Goal: Task Accomplishment & Management: Complete application form

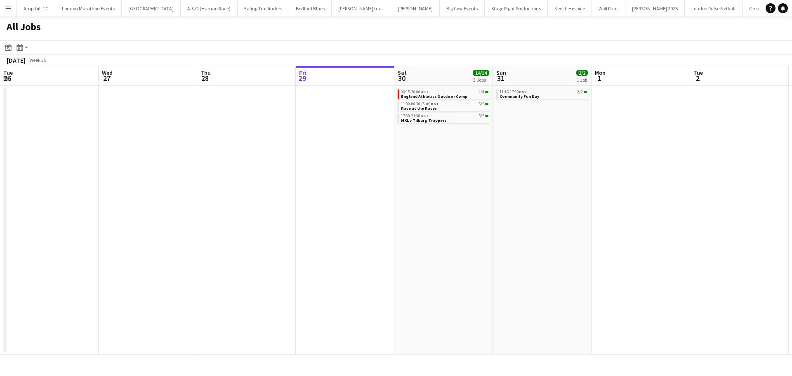
scroll to position [0, 245]
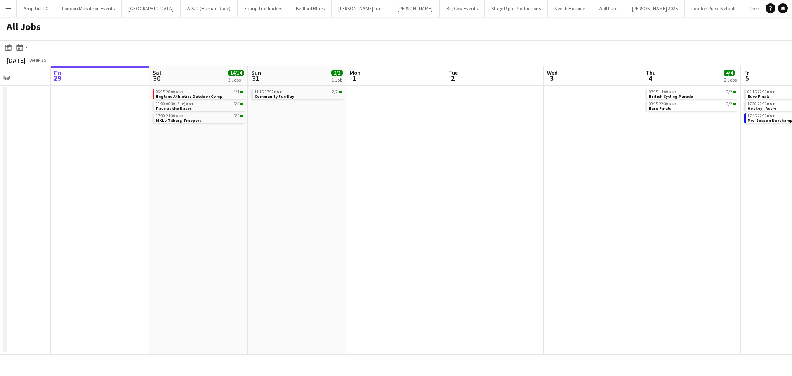
drag, startPoint x: 0, startPoint y: 0, endPoint x: 203, endPoint y: 124, distance: 237.8
click at [202, 125] on div "17:30-21:30 BST 5/5 MKL v Tilburg Trappers" at bounding box center [199, 119] width 92 height 12
click at [206, 120] on link "17:30-21:30 BST 5/5 MKL v Tilburg Trappers" at bounding box center [198, 117] width 87 height 9
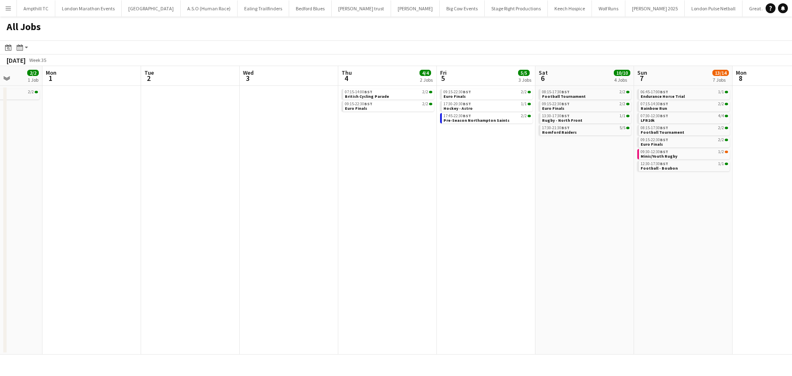
drag, startPoint x: 337, startPoint y: 168, endPoint x: 58, endPoint y: 172, distance: 279.6
click at [77, 172] on app-calendar-viewport "Thu 28 Fri 29 Sat 30 14/14 3 Jobs Sun 31 2/2 1 Job Mon 1 Tue 2 Wed 3 Thu 4 4/4 …" at bounding box center [396, 210] width 792 height 288
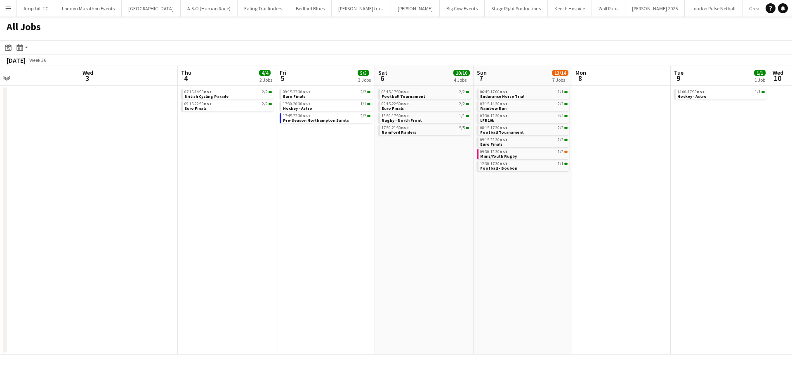
drag, startPoint x: 349, startPoint y: 151, endPoint x: 336, endPoint y: 139, distance: 18.7
click at [285, 151] on app-calendar-viewport "Sat 30 14/14 3 Jobs Sun 31 2/2 1 Job Mon 1 Tue 2 Wed 3 Thu 4 4/4 2 Jobs Fri 5 5…" at bounding box center [396, 210] width 792 height 288
click at [423, 132] on link "17:30-21:30 BST 5/5 Romford Raiders" at bounding box center [424, 129] width 87 height 9
click at [220, 107] on link "09:15-22:30 BST 2/2 Euro Finals" at bounding box center [227, 105] width 87 height 9
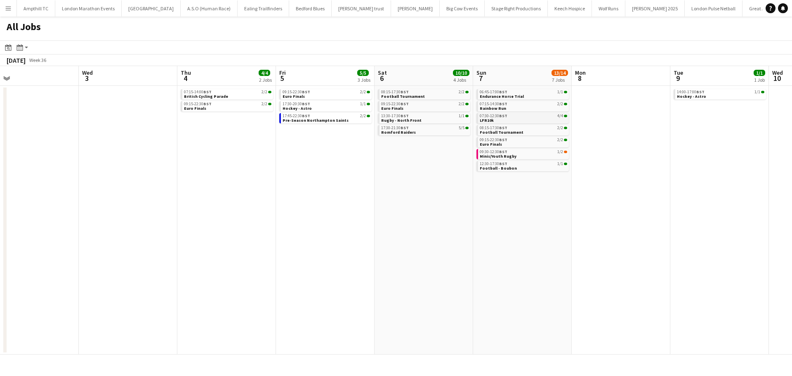
click at [499, 115] on span "07:30-12:30 BST" at bounding box center [494, 116] width 28 height 4
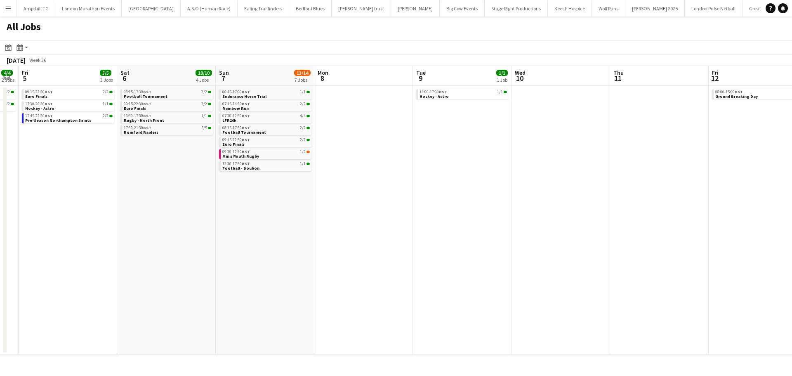
drag, startPoint x: 406, startPoint y: 189, endPoint x: 343, endPoint y: 203, distance: 64.3
click at [343, 203] on app-calendar-viewport "Mon 1 Tue 2 Wed 3 Thu 4 4/4 2 Jobs Fri 5 5/5 3 Jobs Sat 6 10/10 4 Jobs Sun 7 13…" at bounding box center [396, 210] width 792 height 288
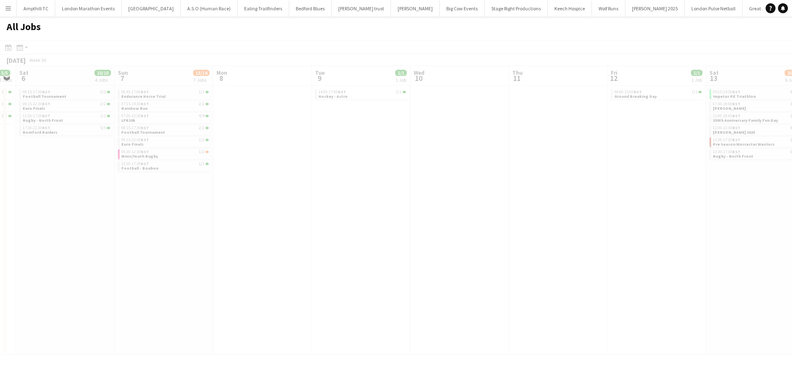
drag, startPoint x: 560, startPoint y: 208, endPoint x: 316, endPoint y: 214, distance: 244.2
click at [316, 214] on app-all-jobs "All Jobs Date picker AUG 2025 AUG 2025 Monday M Tuesday T Wednesday W Thursday …" at bounding box center [396, 185] width 792 height 338
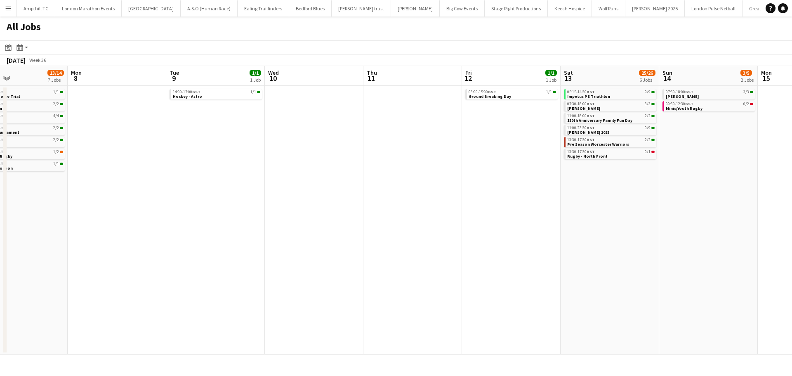
drag, startPoint x: 411, startPoint y: 185, endPoint x: 403, endPoint y: 185, distance: 7.8
click at [403, 185] on app-calendar-viewport "Fri 5 5/5 3 Jobs Sat 6 10/10 4 Jobs Sun 7 13/14 7 Jobs Mon 8 Tue 9 1/1 1 Job We…" at bounding box center [396, 210] width 792 height 288
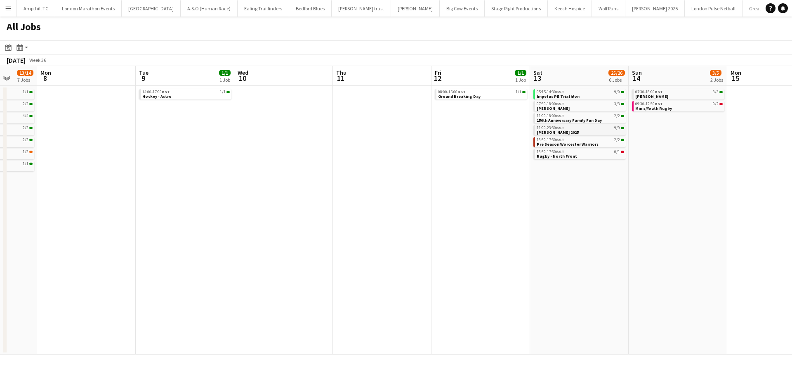
click at [604, 129] on div "11:00-23:30 BST 9/9" at bounding box center [579, 128] width 87 height 4
click at [2, 10] on button "Menu" at bounding box center [8, 8] width 16 height 16
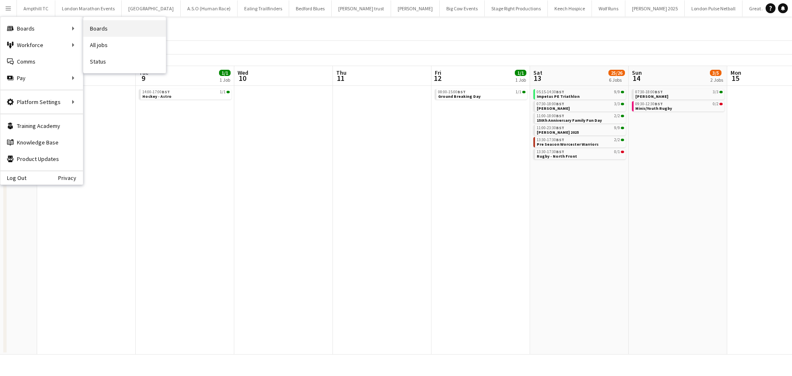
click at [101, 31] on link "Boards" at bounding box center [124, 28] width 82 height 16
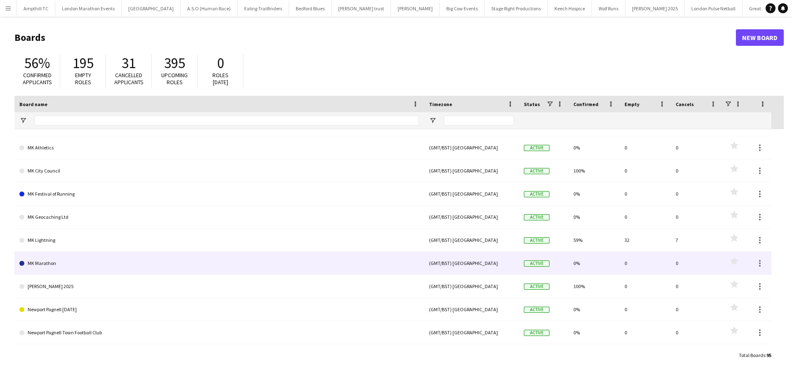
scroll to position [1443, 0]
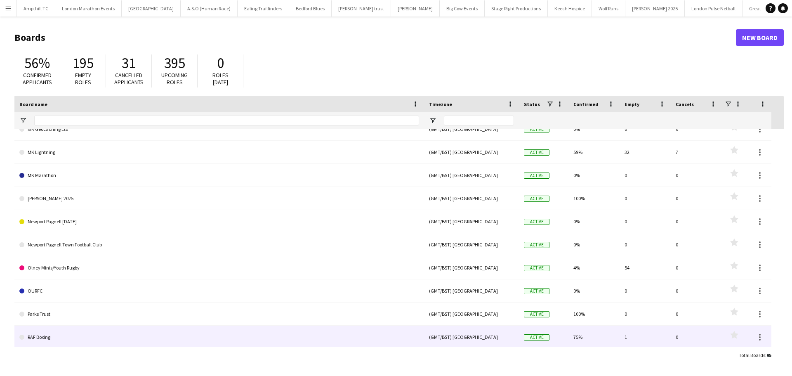
click at [73, 336] on link "RAF Boxing" at bounding box center [219, 336] width 400 height 23
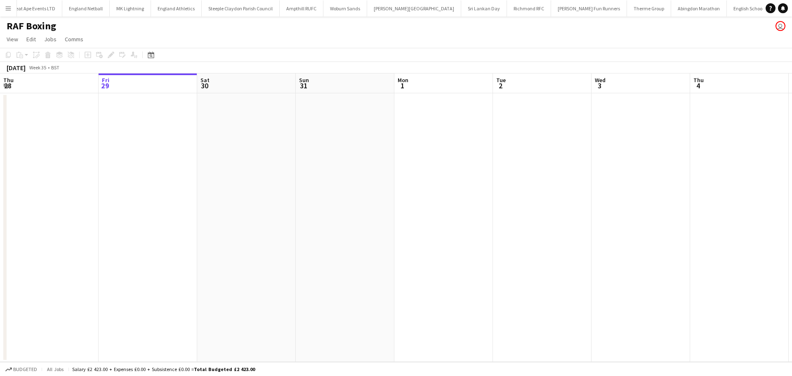
scroll to position [0, 244]
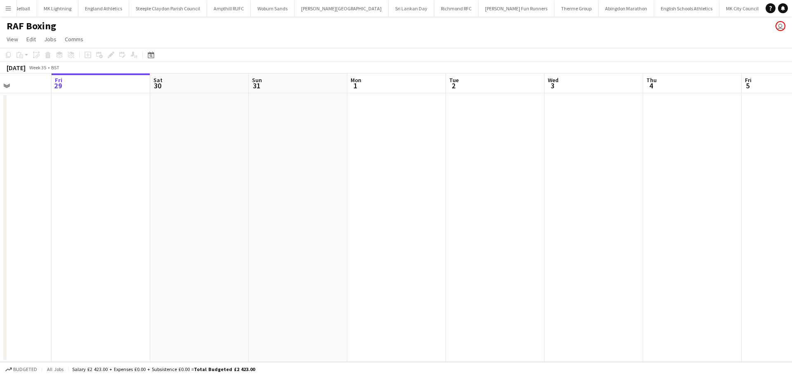
drag, startPoint x: 385, startPoint y: 221, endPoint x: 126, endPoint y: 253, distance: 261.0
click at [137, 253] on app-calendar-viewport "Tue 26 Wed 27 Thu 28 Fri 29 Sat 30 Sun 31 Mon 1 Tue 2 Wed 3 Thu 4 Fri 5 Sat 6 S…" at bounding box center [396, 217] width 792 height 288
drag, startPoint x: 484, startPoint y: 264, endPoint x: 393, endPoint y: 249, distance: 92.3
click at [193, 268] on app-calendar-viewport "Thu 28 Fri 29 Sat 30 Sun 31 Mon 1 Tue 2 Wed 3 Thu 4 Fri 5 Sat 6 Sun 7 Mon 8 Tue…" at bounding box center [396, 217] width 792 height 288
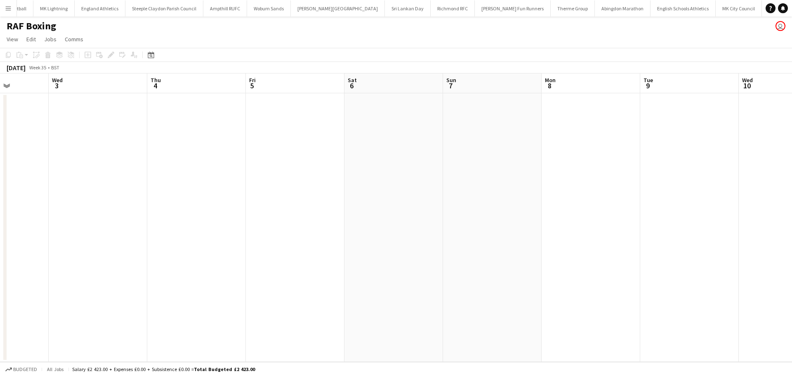
drag, startPoint x: 416, startPoint y: 251, endPoint x: 303, endPoint y: 251, distance: 113.4
click at [304, 251] on app-calendar-viewport "Sun 31 Mon 1 Tue 2 Wed 3 Thu 4 Fri 5 Sat 6 Sun 7 Mon 8 Tue 9 Wed 10 Thu 11 Fri …" at bounding box center [396, 217] width 792 height 288
drag, startPoint x: 464, startPoint y: 231, endPoint x: 243, endPoint y: 222, distance: 221.2
click at [243, 231] on app-calendar-viewport "Thu 4 Fri 5 Sat 6 Sun 7 Mon 8 Tue 9 Wed 10 Thu 11 Fri 12 Sat 13 Sun 14 Mon 15 T…" at bounding box center [396, 217] width 792 height 288
drag, startPoint x: 542, startPoint y: 214, endPoint x: 337, endPoint y: 196, distance: 205.3
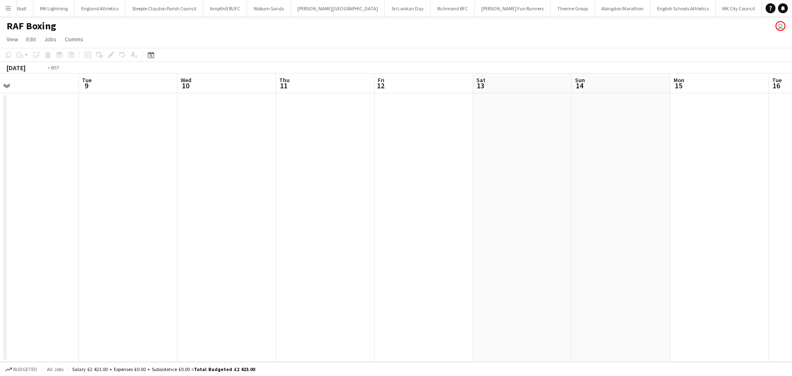
click at [279, 217] on app-calendar-viewport "Fri 5 Sat 6 Sun 7 Mon 8 Tue 9 Wed 10 Thu 11 Fri 12 Sat 13 Sun 14 Mon 15 Tue 16 …" at bounding box center [396, 217] width 792 height 288
drag, startPoint x: 606, startPoint y: 193, endPoint x: 372, endPoint y: 191, distance: 233.8
click at [366, 193] on app-calendar-viewport "Sun 7 Mon 8 Tue 9 Wed 10 Thu 11 Fri 12 Sat 13 Sun 14 Mon 15 Tue 16 Wed 17 Thu 1…" at bounding box center [396, 217] width 792 height 288
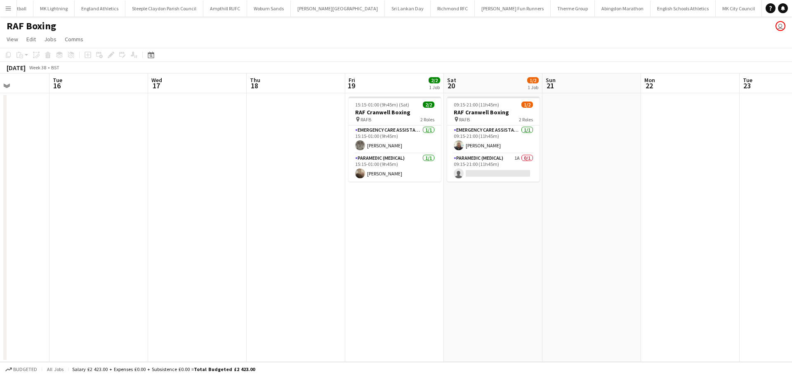
drag, startPoint x: 476, startPoint y: 196, endPoint x: 345, endPoint y: 197, distance: 130.7
click at [346, 197] on app-calendar-viewport "Sat 13 Sun 14 Mon 15 Tue 16 Wed 17 Thu 18 Fri 19 2/2 1 Job Sat 20 1/2 1 Job Sun…" at bounding box center [396, 217] width 792 height 288
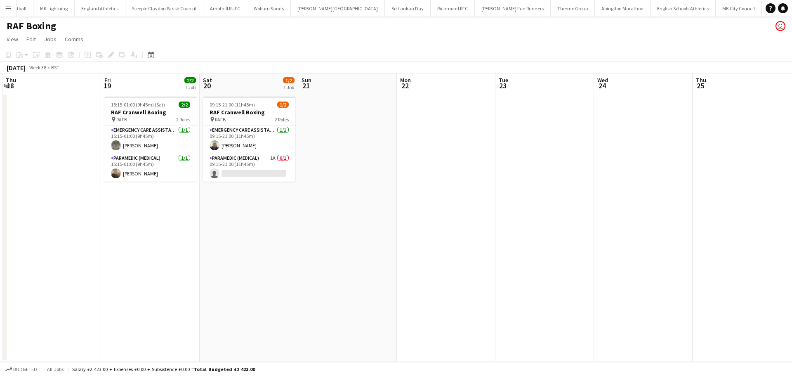
drag, startPoint x: 626, startPoint y: 171, endPoint x: 407, endPoint y: 183, distance: 219.7
click at [407, 183] on app-calendar-viewport "Mon 15 Tue 16 Wed 17 Thu 18 Fri 19 2/2 1 Job Sat 20 1/2 1 Job Sun 21 Mon 22 Tue…" at bounding box center [396, 217] width 792 height 288
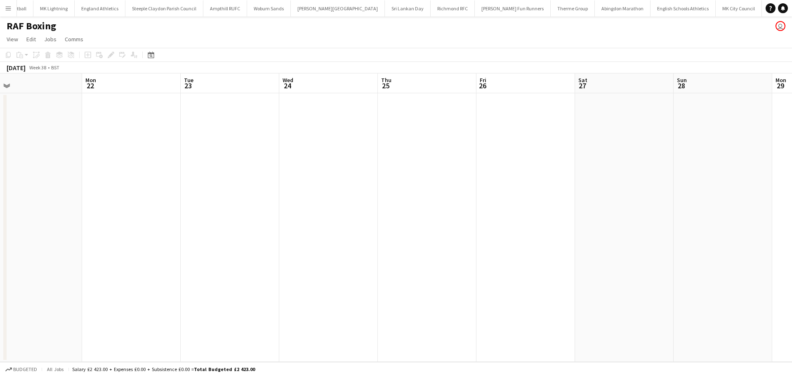
drag, startPoint x: 422, startPoint y: 181, endPoint x: 254, endPoint y: 181, distance: 167.4
click at [253, 181] on app-calendar-viewport "Thu 18 Fri 19 2/2 1 Job Sat 20 1/2 1 Job Sun 21 Mon 22 Tue 23 Wed 24 Thu 25 Fri…" at bounding box center [396, 217] width 792 height 288
drag, startPoint x: 543, startPoint y: 178, endPoint x: 347, endPoint y: 181, distance: 196.7
click at [346, 181] on app-calendar-viewport "Thu 18 Fri 19 2/2 1 Job Sat 20 1/2 1 Job Sun 21 Mon 22 Tue 23 Wed 24 Thu 25 Fri…" at bounding box center [396, 217] width 792 height 288
drag, startPoint x: 628, startPoint y: 180, endPoint x: 396, endPoint y: 182, distance: 231.7
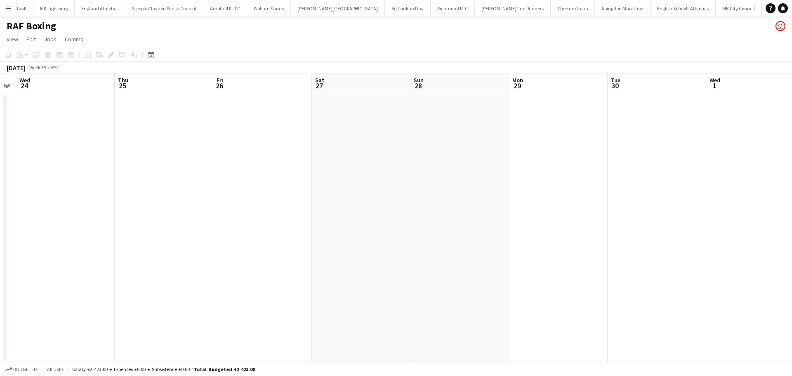
click at [396, 182] on app-calendar-viewport "Sun 21 Mon 22 Tue 23 Wed 24 Thu 25 Fri 26 Sat 27 Sun 28 Mon 29 Tue 30 Wed 1 Thu…" at bounding box center [396, 217] width 792 height 288
drag, startPoint x: 564, startPoint y: 192, endPoint x: 414, endPoint y: 192, distance: 150.1
click at [414, 192] on app-calendar-viewport "Tue 23 Wed 24 Thu 25 Fri 26 Sat 27 Sun 28 Mon 29 Tue 30 Wed 1 Thu 2 Fri 3 Sat 4…" at bounding box center [396, 217] width 792 height 288
drag, startPoint x: 681, startPoint y: 186, endPoint x: 622, endPoint y: 186, distance: 58.5
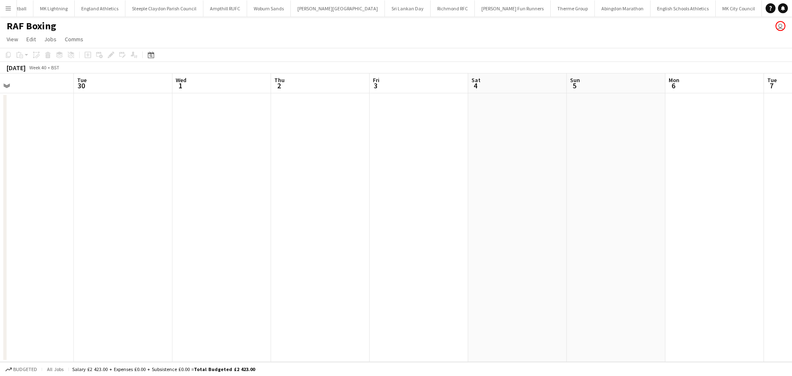
click at [622, 186] on app-calendar-viewport "Fri 26 Sat 27 Sun 28 Mon 29 Tue 30 Wed 1 Thu 2 Fri 3 Sat 4 Sun 5 Mon 6 Tue 7 We…" at bounding box center [396, 217] width 792 height 288
drag, startPoint x: 522, startPoint y: 164, endPoint x: 393, endPoint y: 172, distance: 129.3
click at [393, 172] on app-calendar-viewport "Sun 28 Mon 29 Tue 30 Wed 1 Thu 2 Fri 3 Sat 4 Sun 5 Mon 6 Tue 7 Wed 8 Thu 9 Fri …" at bounding box center [396, 217] width 792 height 288
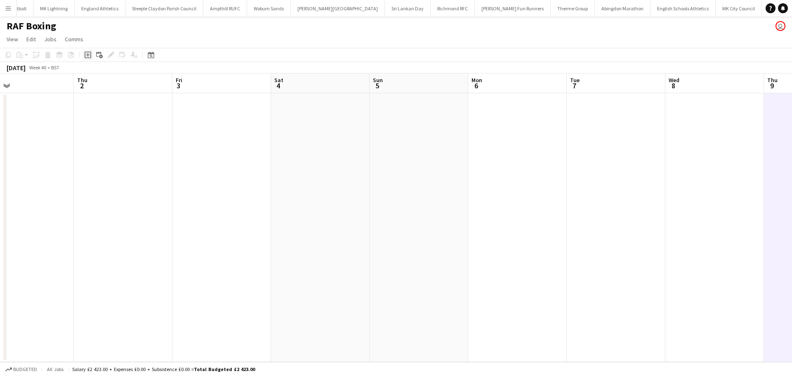
click at [90, 55] on icon "Add job" at bounding box center [88, 55] width 7 height 7
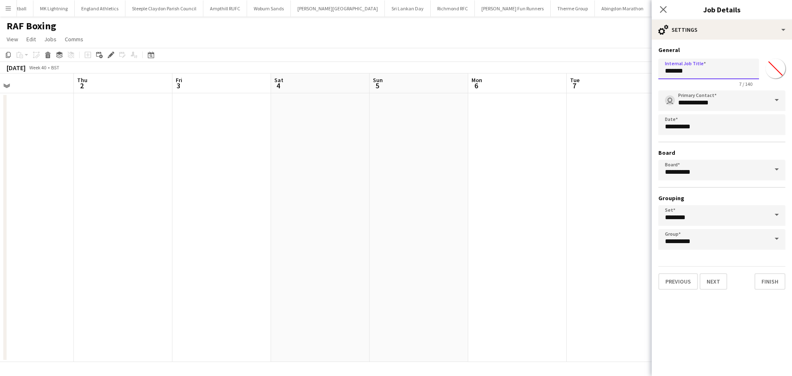
drag, startPoint x: 700, startPoint y: 73, endPoint x: 641, endPoint y: 73, distance: 59.0
click at [641, 73] on body "Menu Boards Boards Boards All jobs Status Workforce Workforce My Workforce Recr…" at bounding box center [396, 188] width 792 height 376
type input "**********"
click at [702, 282] on button "Next" at bounding box center [713, 281] width 28 height 16
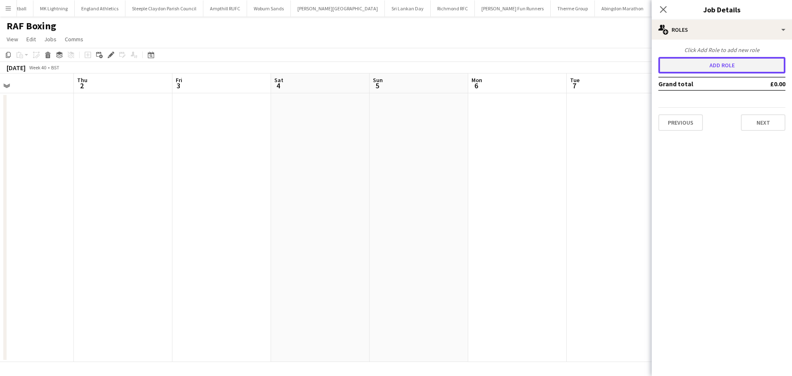
click at [719, 66] on button "Add role" at bounding box center [721, 65] width 127 height 16
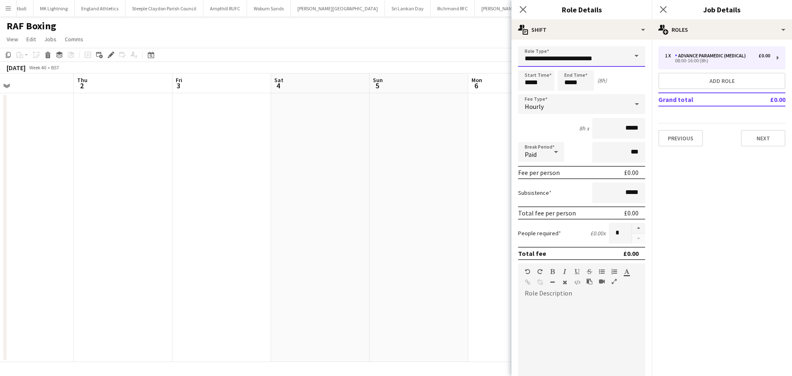
click at [609, 58] on input "**********" at bounding box center [581, 56] width 127 height 21
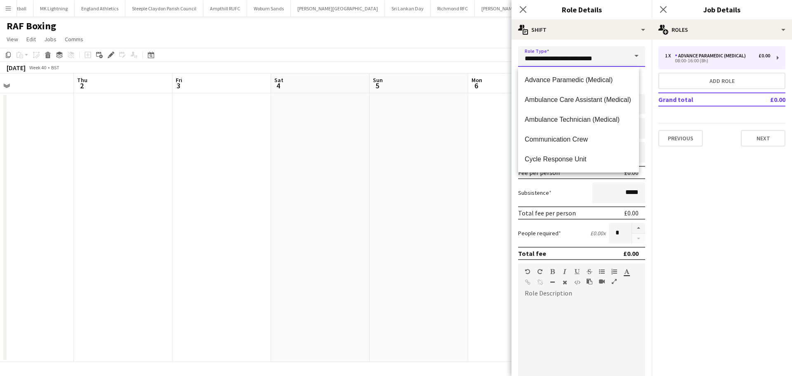
scroll to position [277, 0]
drag, startPoint x: 583, startPoint y: 155, endPoint x: 587, endPoint y: 149, distance: 7.4
click at [584, 155] on span "Paramedic (Medical)" at bounding box center [578, 159] width 108 height 8
type input "**********"
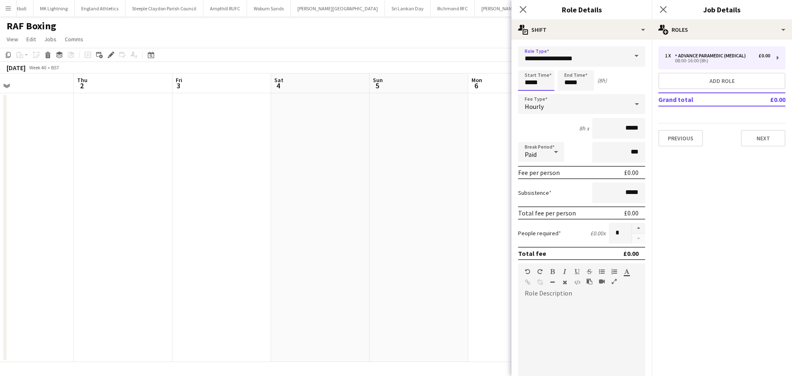
click at [549, 81] on input "*****" at bounding box center [536, 80] width 36 height 21
click at [528, 66] on div at bounding box center [528, 66] width 16 height 8
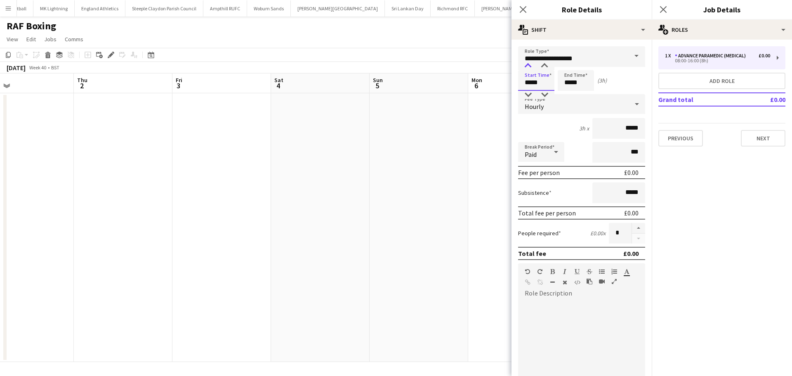
click at [528, 66] on div at bounding box center [528, 66] width 16 height 8
click at [584, 79] on input "*****" at bounding box center [575, 80] width 36 height 21
click at [543, 78] on input "*****" at bounding box center [536, 80] width 36 height 21
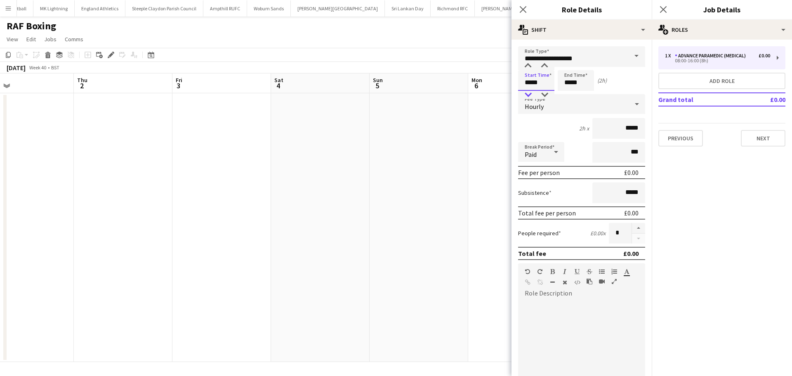
click at [529, 93] on div at bounding box center [528, 95] width 16 height 8
type input "*****"
click at [544, 92] on div at bounding box center [544, 95] width 16 height 8
click at [570, 81] on input "*****" at bounding box center [575, 80] width 36 height 21
click at [569, 67] on div at bounding box center [567, 66] width 16 height 8
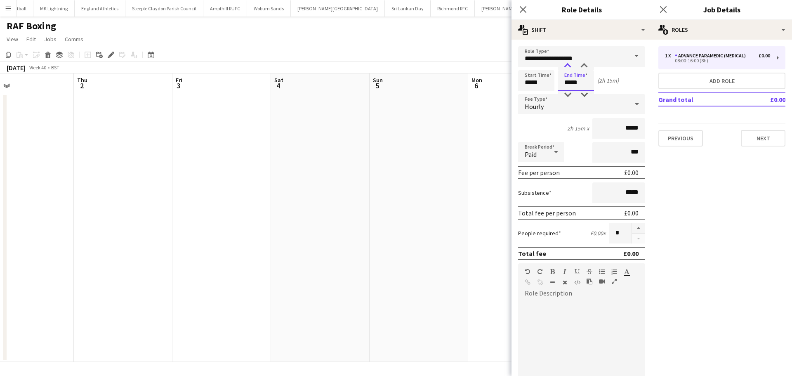
click at [569, 67] on div at bounding box center [567, 66] width 16 height 8
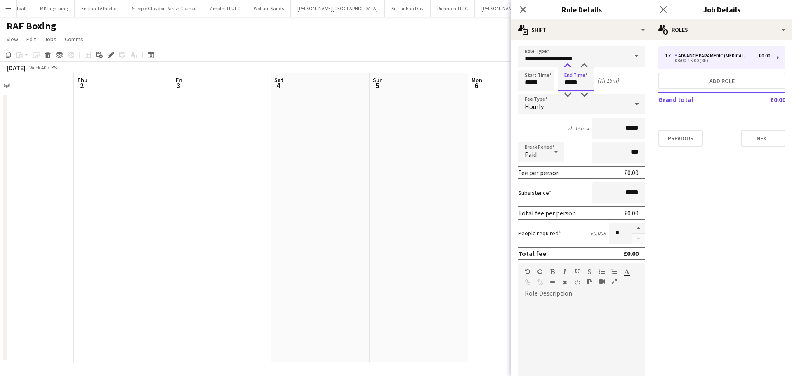
click at [569, 67] on div at bounding box center [567, 66] width 16 height 8
click at [581, 67] on div at bounding box center [584, 66] width 16 height 8
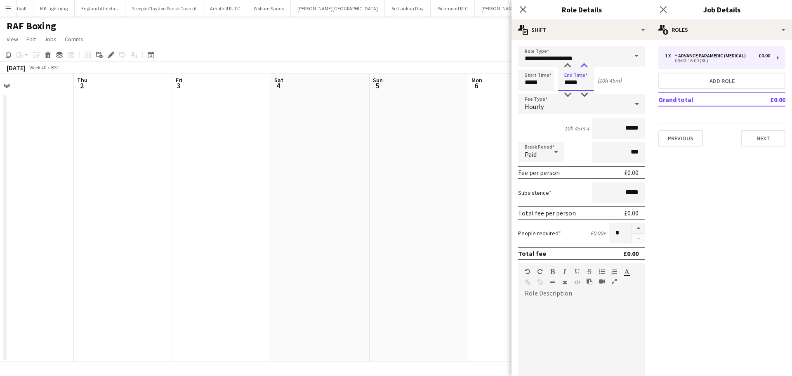
type input "*****"
click at [584, 63] on div at bounding box center [584, 66] width 16 height 8
click at [538, 148] on div "Paid" at bounding box center [533, 152] width 30 height 20
click at [550, 197] on span "Unpaid" at bounding box center [540, 196] width 33 height 8
click at [563, 309] on div at bounding box center [581, 349] width 127 height 99
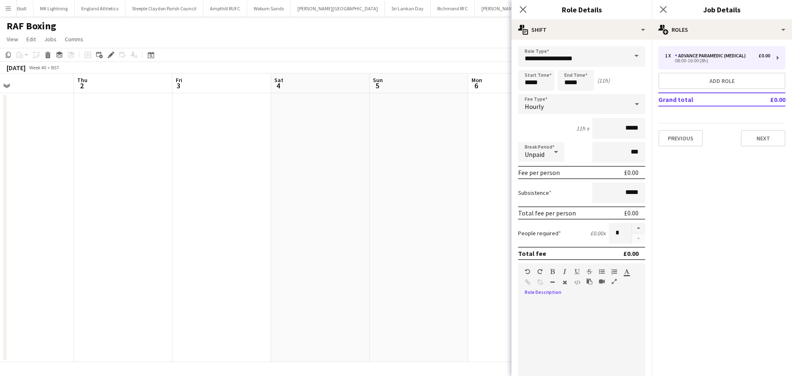
paste div
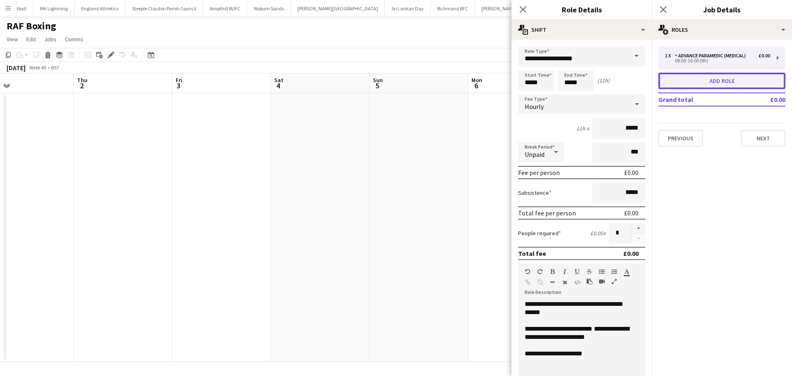
click at [728, 85] on button "Add role" at bounding box center [721, 81] width 127 height 16
type input "**********"
type input "*****"
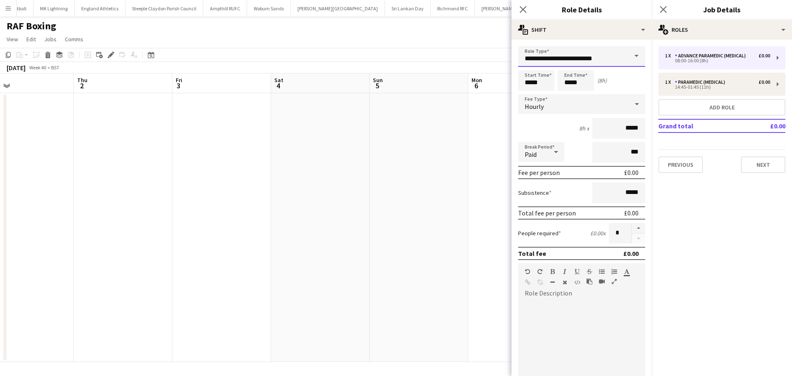
click at [611, 64] on input "**********" at bounding box center [581, 56] width 127 height 21
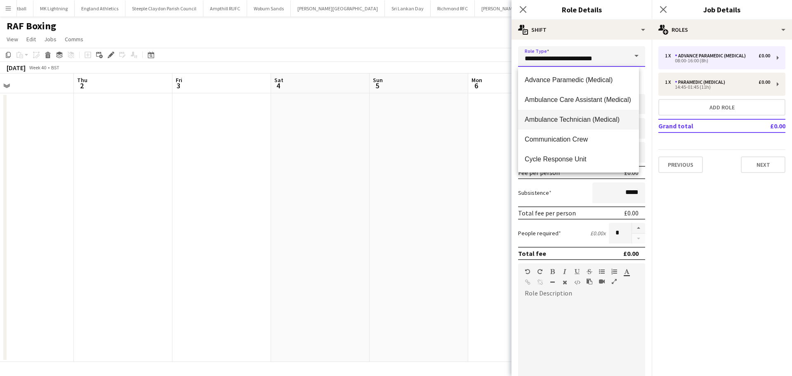
scroll to position [41, 0]
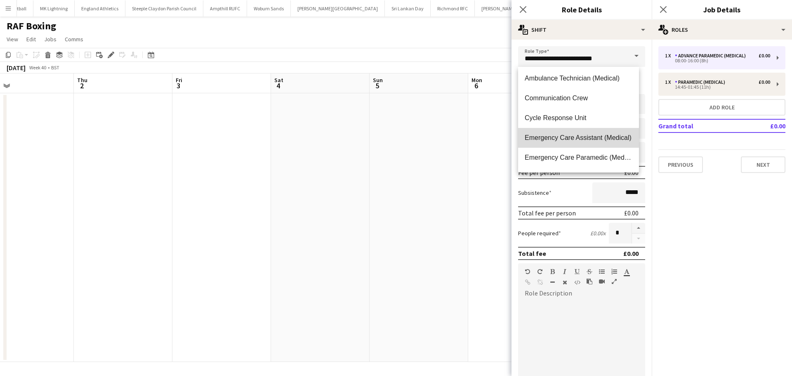
click at [597, 134] on span "Emergency Care Assistant (Medical)" at bounding box center [578, 138] width 108 height 8
type input "**********"
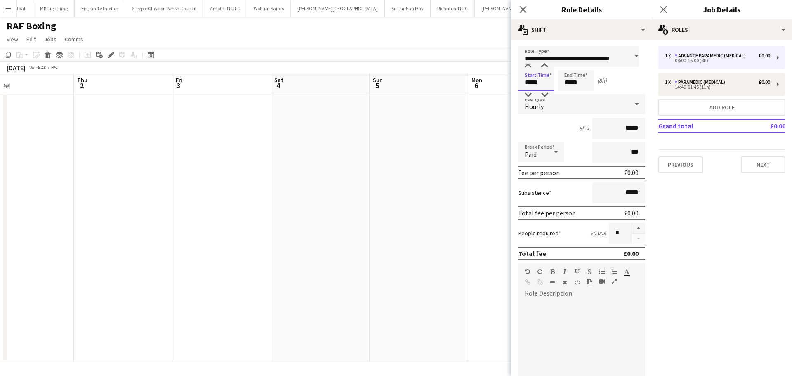
click at [551, 80] on input "*****" at bounding box center [536, 80] width 36 height 21
click at [527, 66] on div at bounding box center [528, 66] width 16 height 8
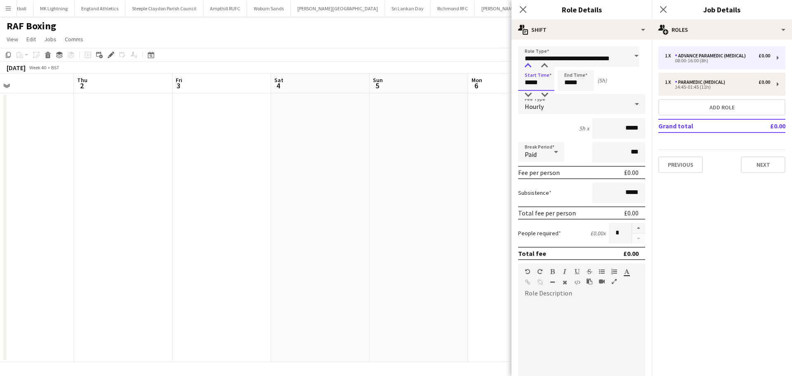
click at [527, 66] on div at bounding box center [528, 66] width 16 height 8
click at [532, 66] on div at bounding box center [528, 66] width 16 height 8
click at [541, 66] on div at bounding box center [544, 66] width 16 height 8
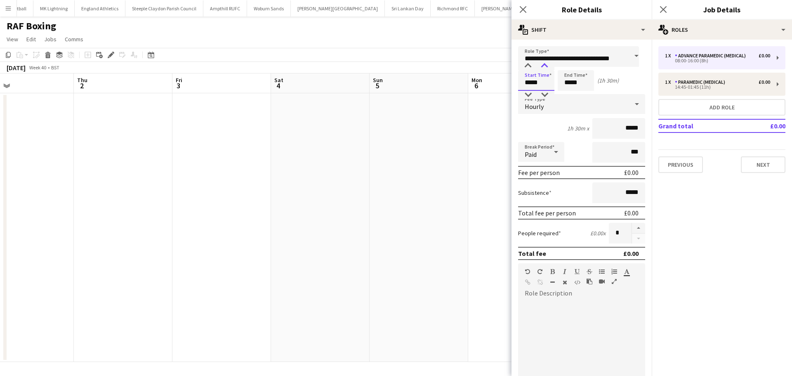
type input "*****"
click at [542, 66] on div at bounding box center [544, 66] width 16 height 8
click at [590, 76] on input "*****" at bounding box center [575, 80] width 36 height 21
click at [567, 66] on div at bounding box center [567, 66] width 16 height 8
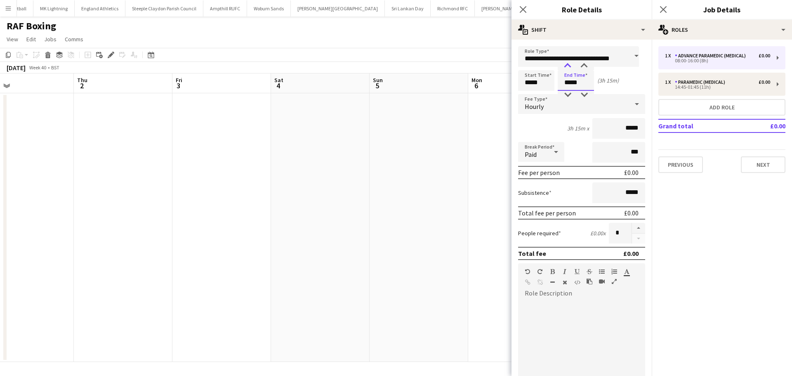
click at [567, 66] on div at bounding box center [567, 66] width 16 height 8
click at [568, 66] on div at bounding box center [567, 66] width 16 height 8
click at [569, 66] on div at bounding box center [567, 66] width 16 height 8
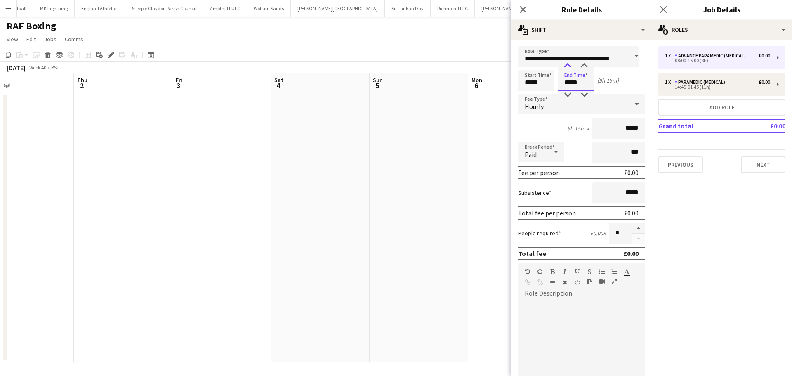
click at [569, 66] on div at bounding box center [567, 66] width 16 height 8
click at [570, 65] on div at bounding box center [567, 66] width 16 height 8
click at [588, 92] on div at bounding box center [584, 95] width 16 height 8
type input "*****"
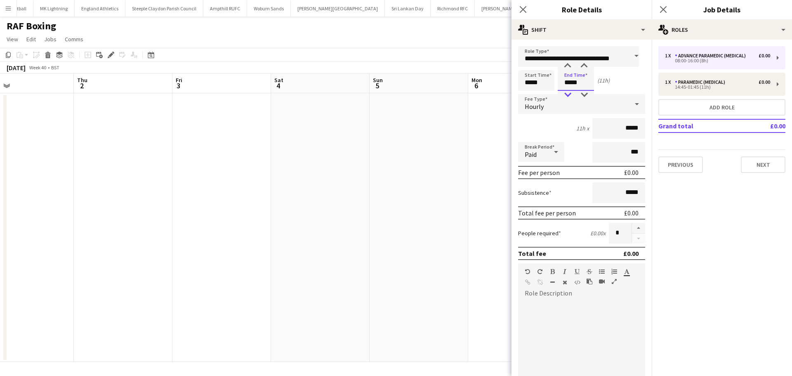
click at [571, 96] on div at bounding box center [567, 95] width 16 height 8
click at [543, 158] on div "Paid" at bounding box center [533, 152] width 30 height 20
click at [538, 198] on span "Unpaid" at bounding box center [540, 196] width 33 height 8
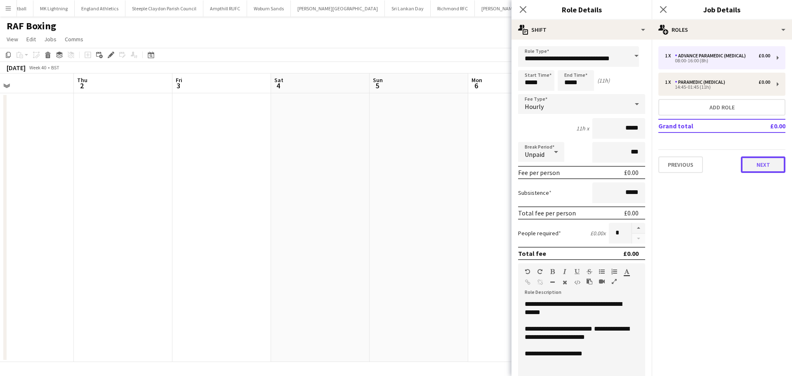
click at [764, 166] on button "Next" at bounding box center [763, 164] width 45 height 16
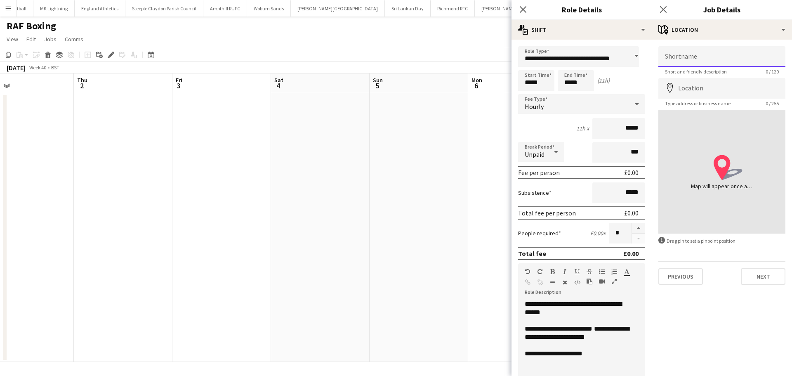
click at [696, 56] on input "Shortname" at bounding box center [721, 56] width 127 height 21
type input "****"
click at [705, 89] on input "Location" at bounding box center [721, 88] width 127 height 21
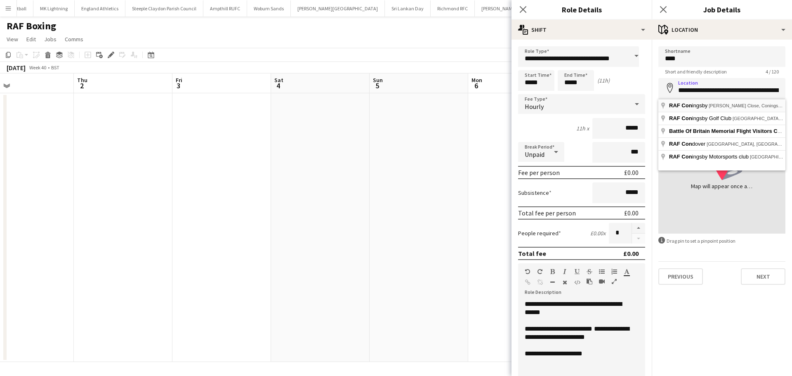
type input "**********"
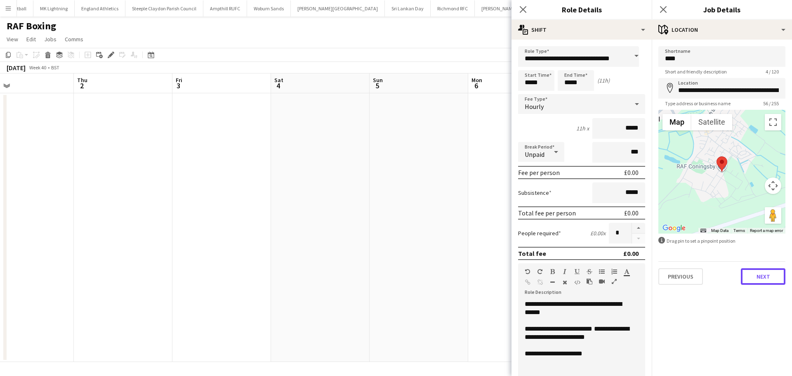
click at [762, 271] on button "Next" at bounding box center [763, 276] width 45 height 16
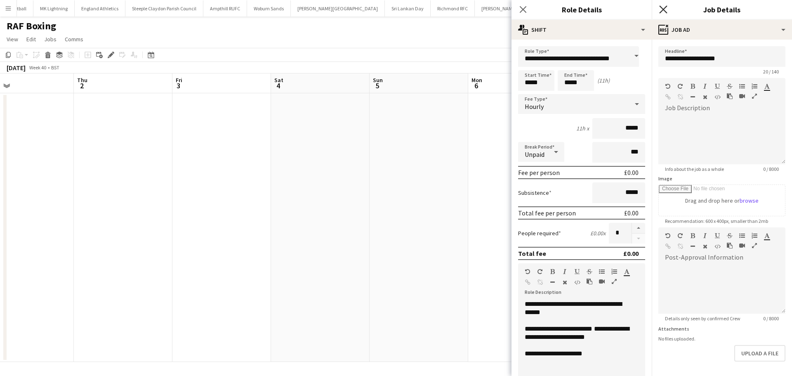
click at [664, 8] on icon at bounding box center [663, 9] width 8 height 8
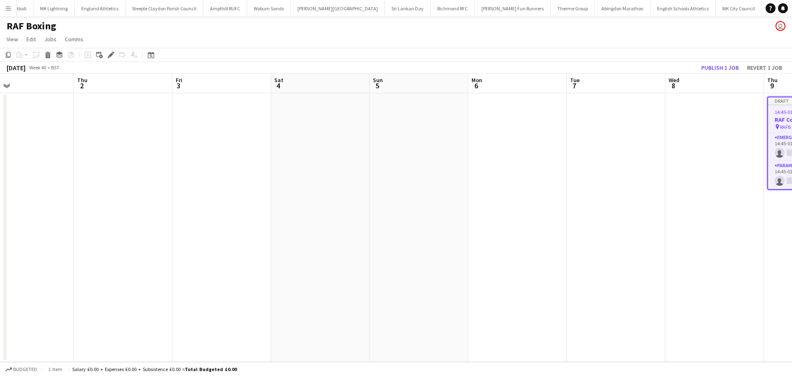
scroll to position [0, 252]
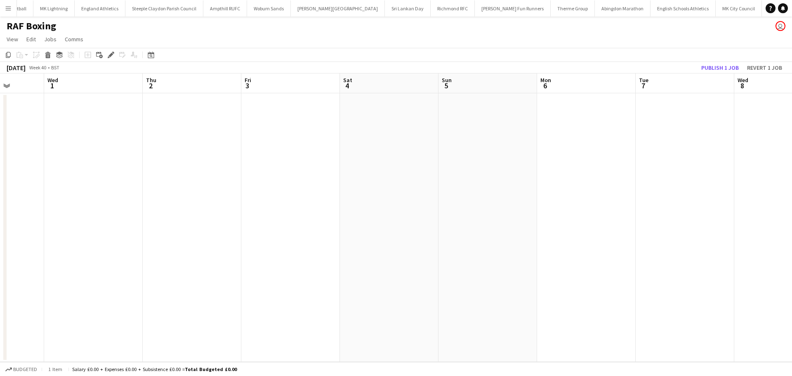
drag, startPoint x: 706, startPoint y: 135, endPoint x: 483, endPoint y: 144, distance: 223.7
click at [483, 144] on app-calendar-viewport "Sun 28 Mon 29 Tue 30 Wed 1 Thu 2 Fri 3 Sat 4 Sun 5 Mon 6 Tue 7 Wed 8 Thu 9 0/2 …" at bounding box center [396, 217] width 792 height 288
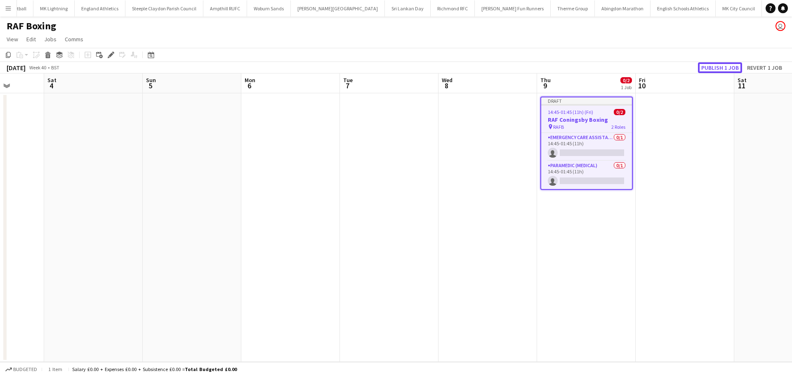
click at [724, 69] on button "Publish 1 job" at bounding box center [720, 67] width 44 height 11
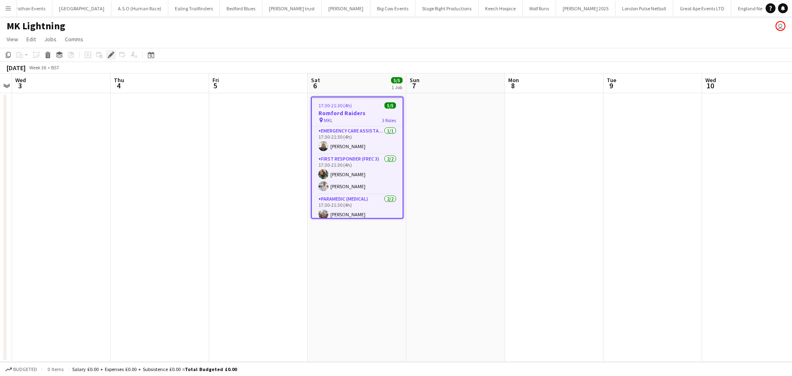
click at [111, 56] on icon "Edit" at bounding box center [111, 55] width 7 height 7
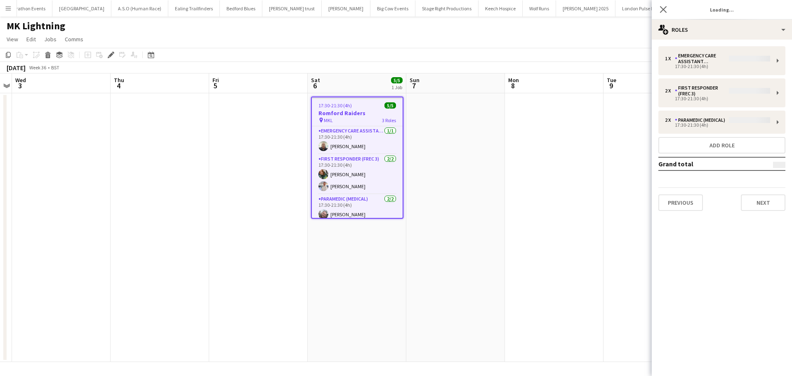
type input "**********"
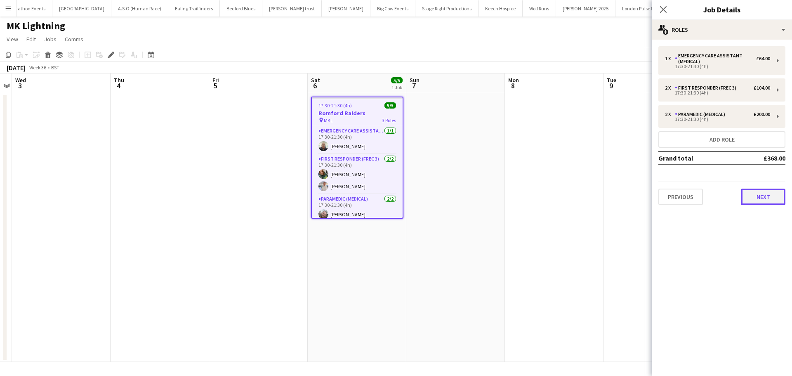
click at [759, 193] on button "Next" at bounding box center [763, 196] width 45 height 16
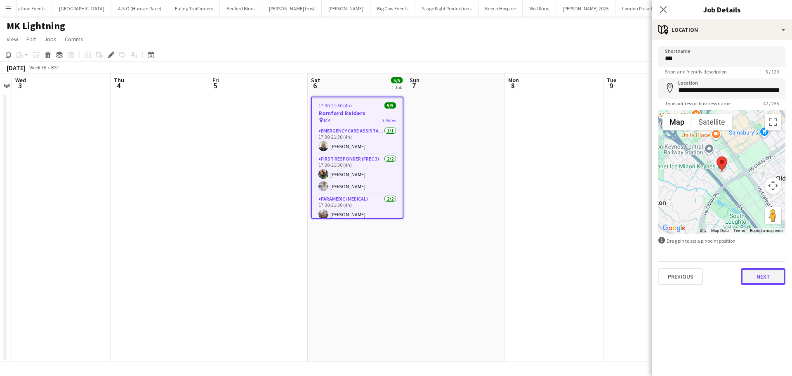
click at [757, 275] on button "Next" at bounding box center [763, 276] width 45 height 16
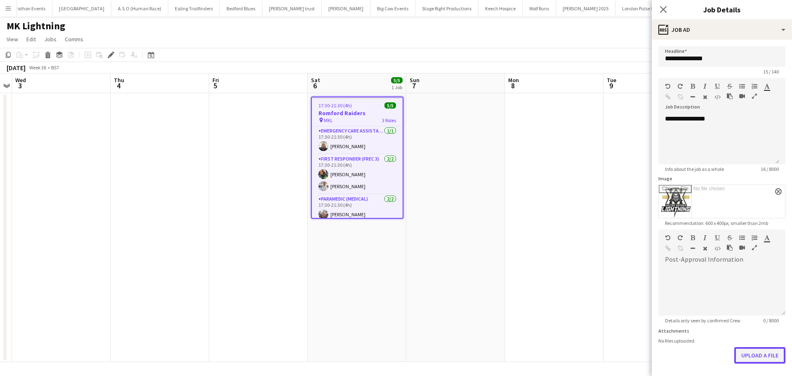
click at [753, 352] on button "Upload a file" at bounding box center [759, 355] width 51 height 16
click at [663, 9] on icon at bounding box center [663, 9] width 8 height 8
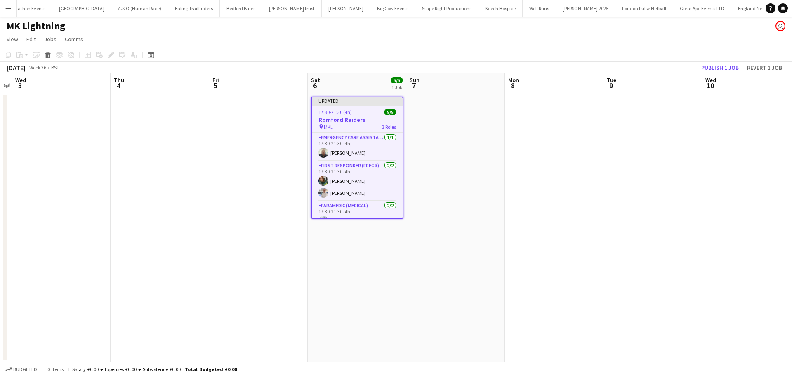
click at [365, 118] on h3 "Romford Raiders" at bounding box center [357, 119] width 91 height 7
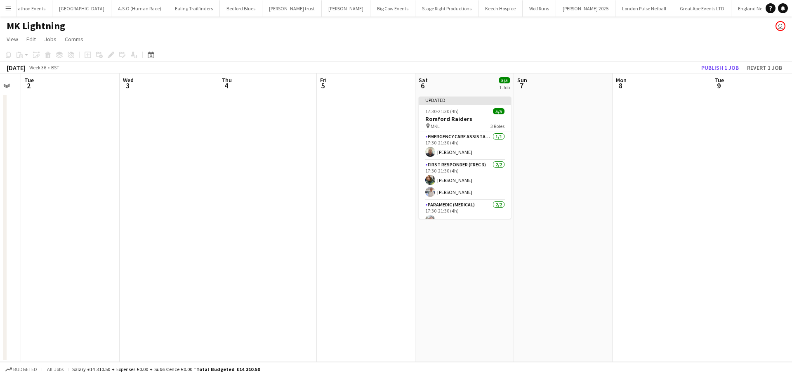
drag, startPoint x: 193, startPoint y: 150, endPoint x: 327, endPoint y: 160, distance: 133.6
click at [467, 154] on app-calendar-viewport "Sun 31 Mon 1 Tue 2 Wed 3 Thu 4 Fri 5 Sat 6 5/5 1 Job Sun 7 Mon 8 Tue 9 Wed 10 T…" at bounding box center [396, 217] width 792 height 288
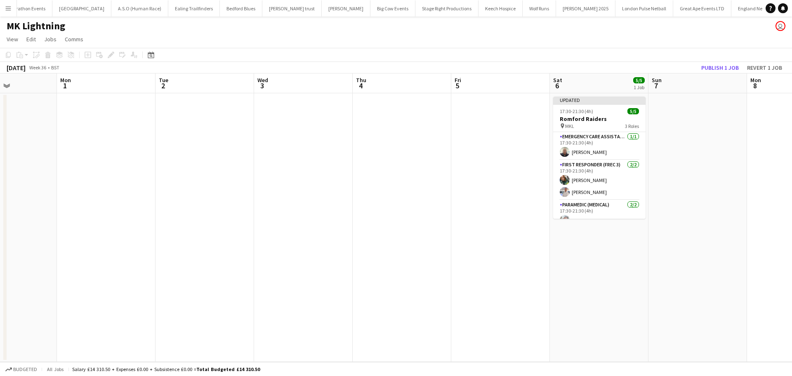
drag, startPoint x: 368, startPoint y: 163, endPoint x: 543, endPoint y: 163, distance: 175.2
click at [543, 163] on app-calendar-viewport "Fri 29 Sat 30 5/5 1 Job Sun 31 Mon 1 Tue 2 Wed 3 Thu 4 Fri 5 Sat 6 5/5 1 Job Su…" at bounding box center [396, 217] width 792 height 288
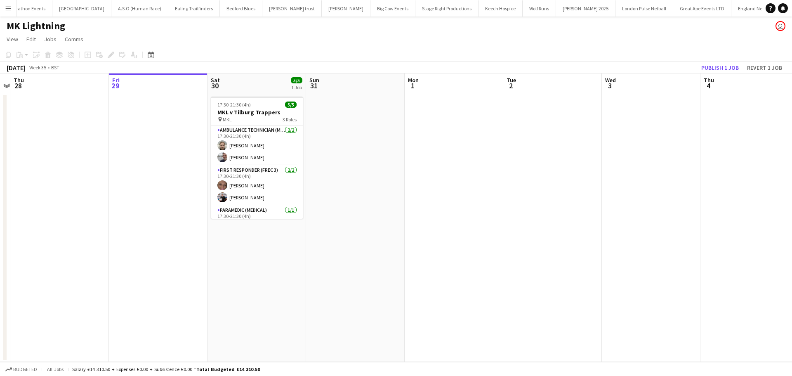
click at [298, 190] on app-calendar-viewport "Tue 26 Wed 27 Thu 28 Fri 29 Sat 30 5/5 1 Job Sun 31 Mon 1 Tue 2 Wed 3 Thu 4 Fri…" at bounding box center [396, 217] width 792 height 288
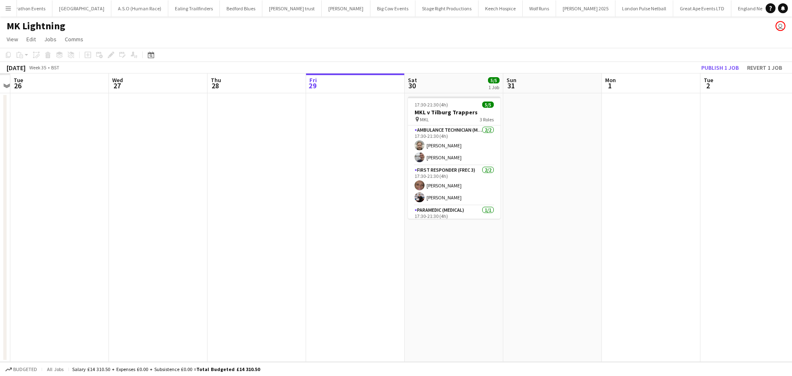
scroll to position [0, 217]
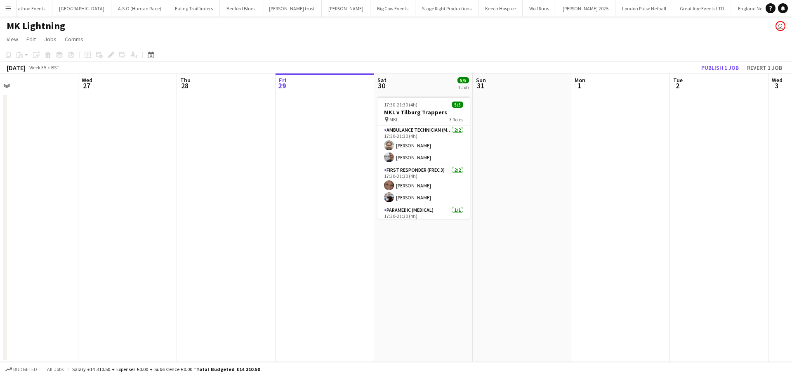
click at [411, 117] on div "pin MKL 3 Roles" at bounding box center [423, 119] width 92 height 7
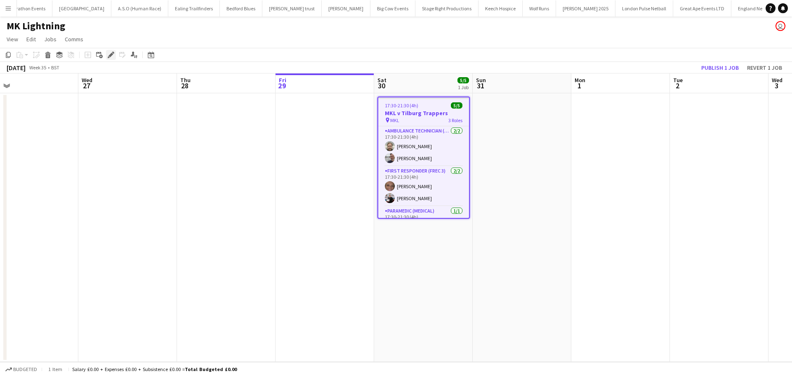
click at [108, 54] on icon "Edit" at bounding box center [111, 55] width 7 height 7
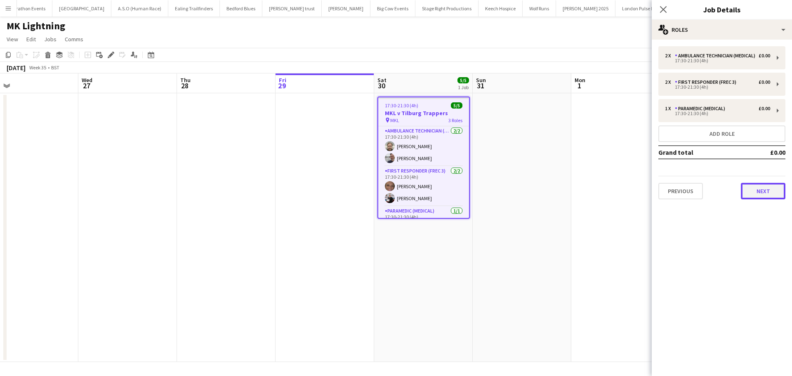
click at [761, 194] on button "Next" at bounding box center [763, 191] width 45 height 16
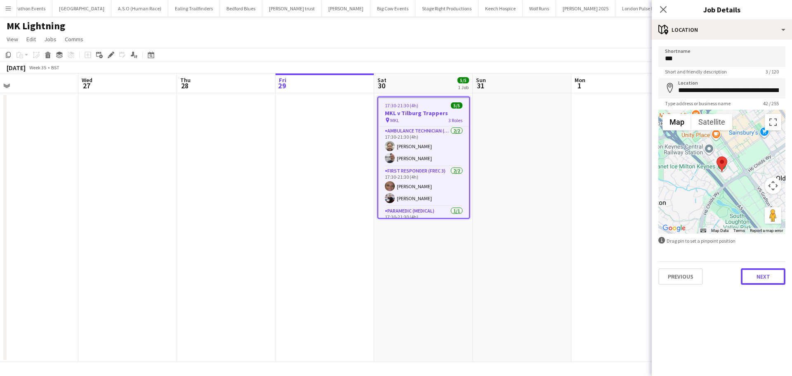
click at [767, 281] on button "Next" at bounding box center [763, 276] width 45 height 16
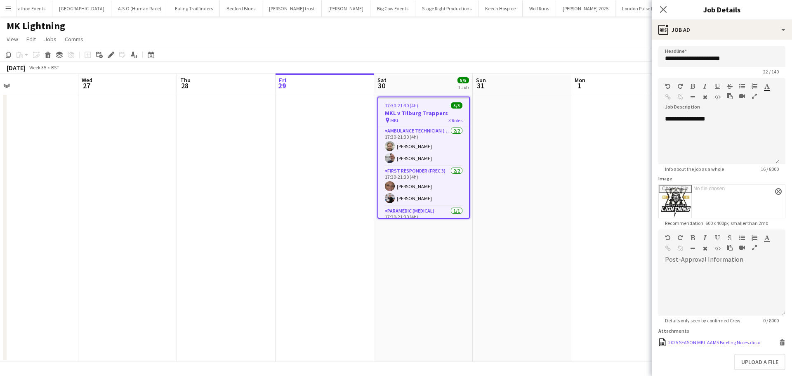
click at [780, 344] on icon at bounding box center [782, 343] width 4 height 4
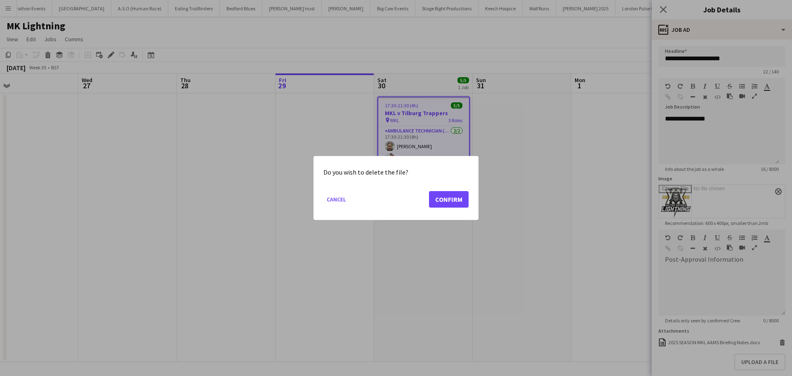
click at [455, 188] on mat-dialog-actions "Cancel Confirm" at bounding box center [395, 202] width 145 height 35
click at [458, 198] on button "Confirm" at bounding box center [449, 199] width 40 height 16
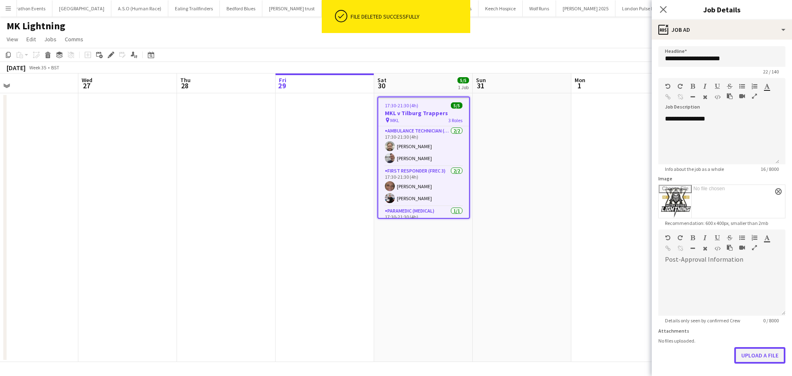
click at [737, 351] on button "Upload a file" at bounding box center [759, 355] width 51 height 16
drag, startPoint x: 661, startPoint y: 13, endPoint x: 614, endPoint y: 60, distance: 67.1
click at [662, 13] on icon "Close pop-in" at bounding box center [663, 9] width 7 height 7
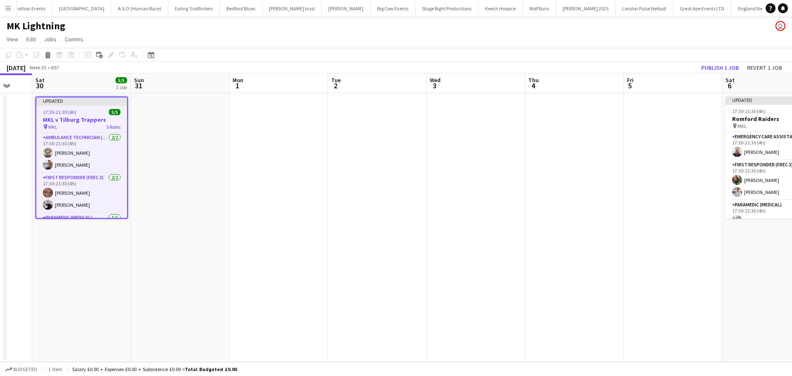
drag, startPoint x: 750, startPoint y: 153, endPoint x: 410, endPoint y: 161, distance: 340.2
click at [409, 161] on app-calendar-viewport "Tue 26 Wed 27 Thu 28 Fri 29 Sat 30 5/5 1 Job Sun 31 Mon 1 Tue 2 Wed 3 Thu 4 Fri…" at bounding box center [396, 217] width 792 height 288
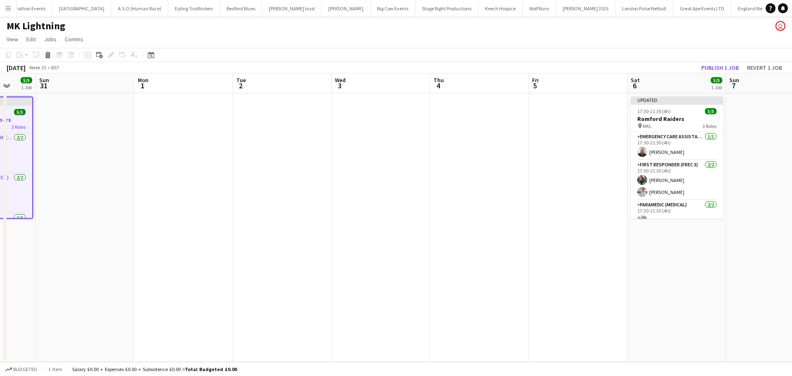
drag, startPoint x: 639, startPoint y: 148, endPoint x: 477, endPoint y: 148, distance: 162.9
click at [477, 148] on app-calendar-viewport "Thu 28 Fri 29 Sat 30 5/5 1 Job Sun 31 Mon 1 Tue 2 Wed 3 Thu 4 Fri 5 Sat 6 5/5 1…" at bounding box center [396, 217] width 792 height 288
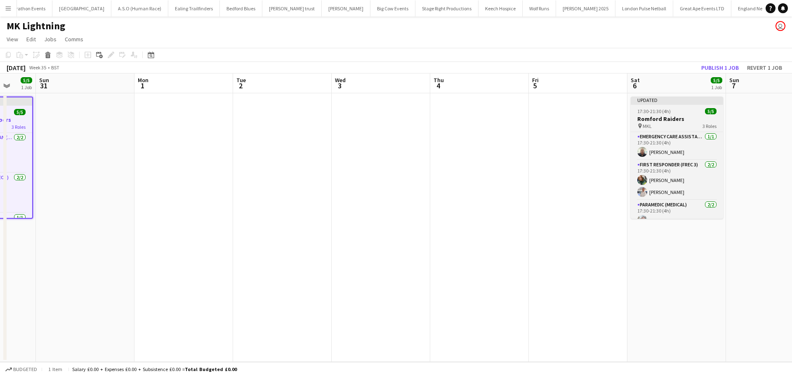
scroll to position [0, 329]
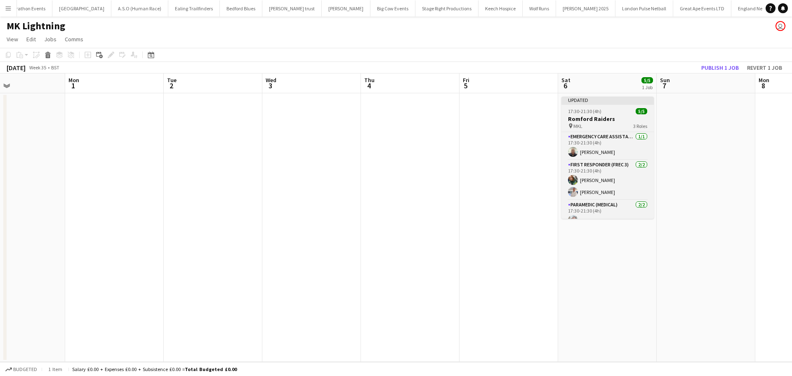
click at [606, 111] on div "17:30-21:30 (4h) 5/5" at bounding box center [607, 111] width 92 height 6
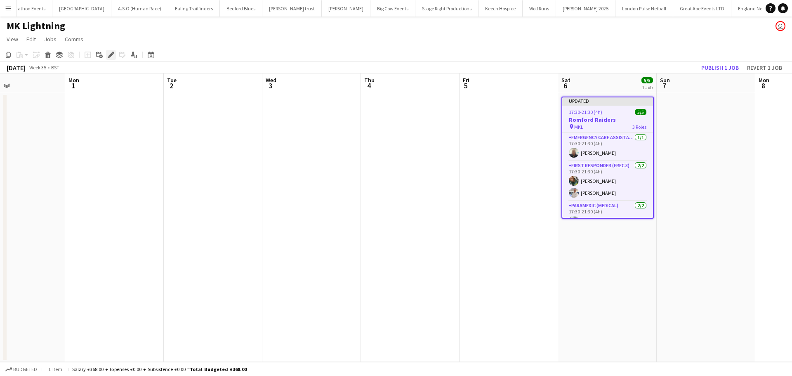
click at [115, 57] on div "Edit" at bounding box center [111, 55] width 10 height 10
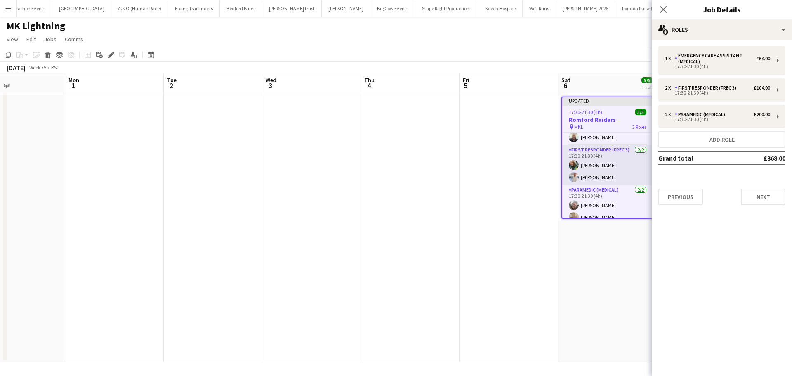
scroll to position [23, 0]
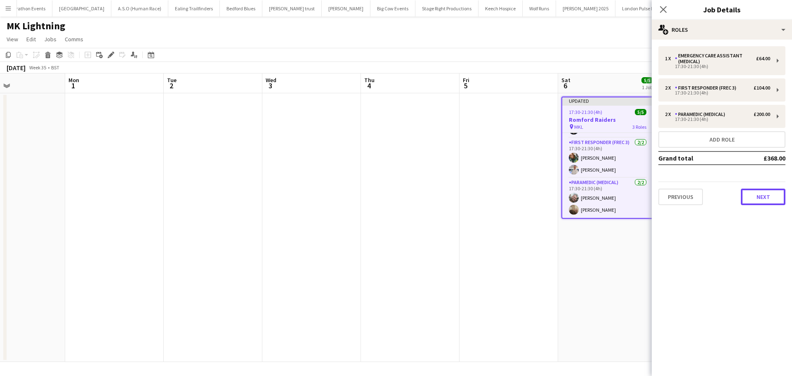
click at [756, 193] on button "Next" at bounding box center [763, 196] width 45 height 16
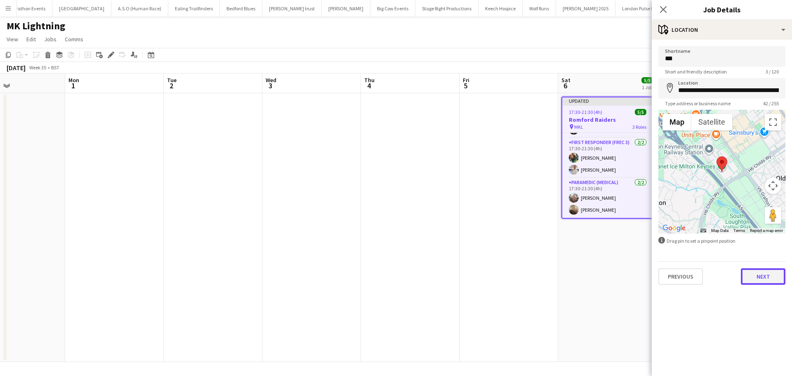
click at [768, 280] on button "Next" at bounding box center [763, 276] width 45 height 16
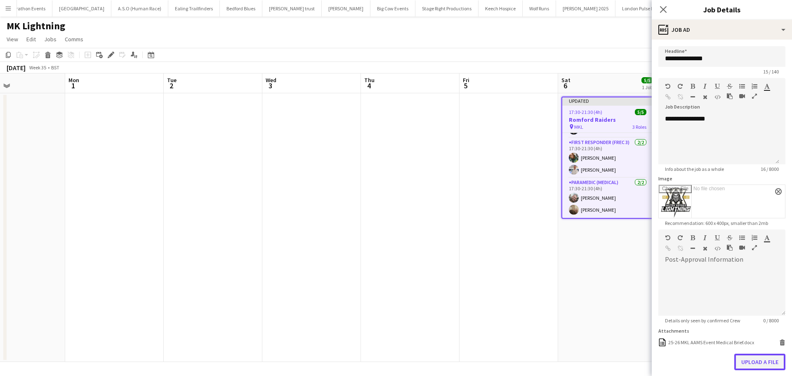
click at [751, 357] on button "Upload a file" at bounding box center [759, 361] width 51 height 16
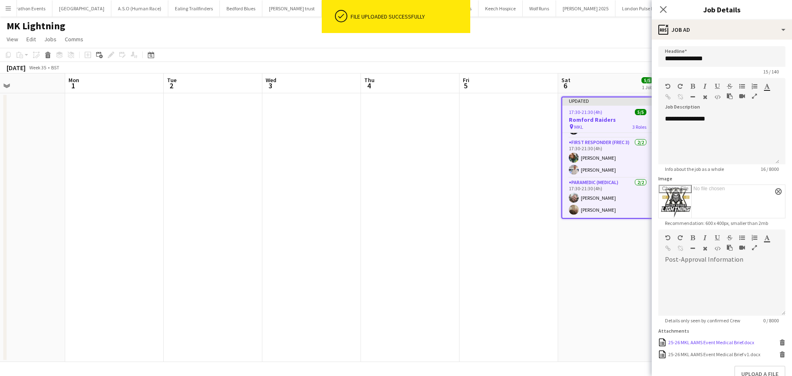
click at [780, 343] on icon at bounding box center [782, 343] width 4 height 4
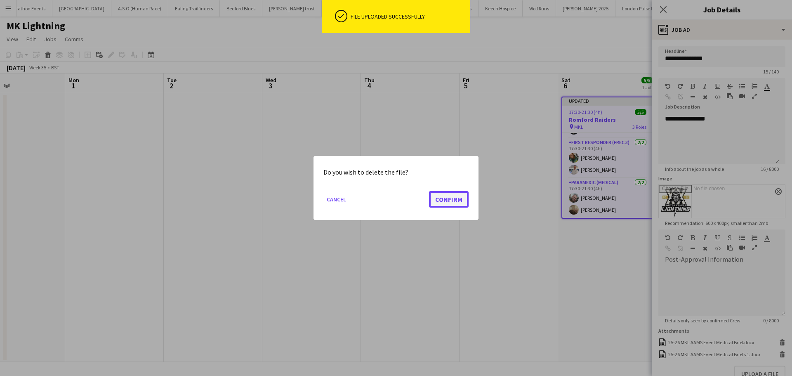
click at [449, 196] on button "Confirm" at bounding box center [449, 199] width 40 height 16
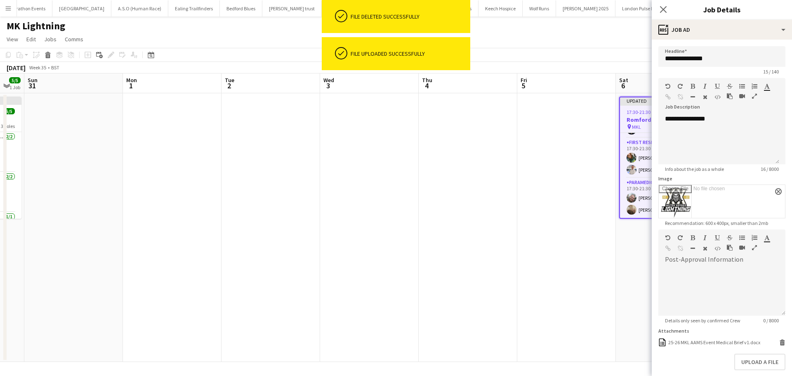
scroll to position [0, 183]
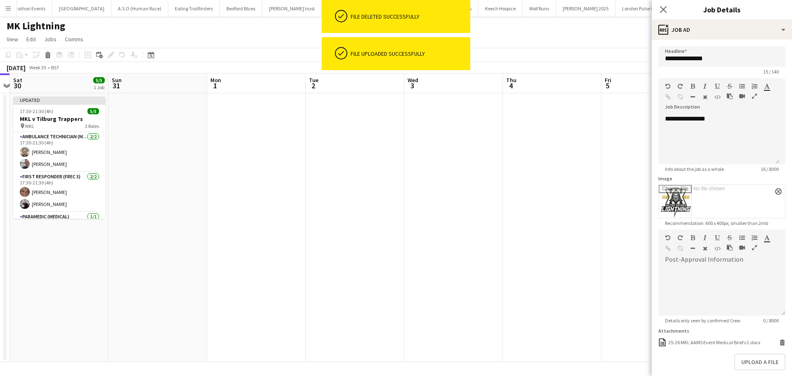
drag, startPoint x: 29, startPoint y: 209, endPoint x: 460, endPoint y: 210, distance: 430.9
click at [462, 210] on app-calendar-viewport "Thu 28 Fri 29 Sat 30 5/5 1 Job Sun 31 Mon 1 Tue 2 Wed 3 Thu 4 Fri 5 Sat 6 5/5 1…" at bounding box center [396, 217] width 792 height 288
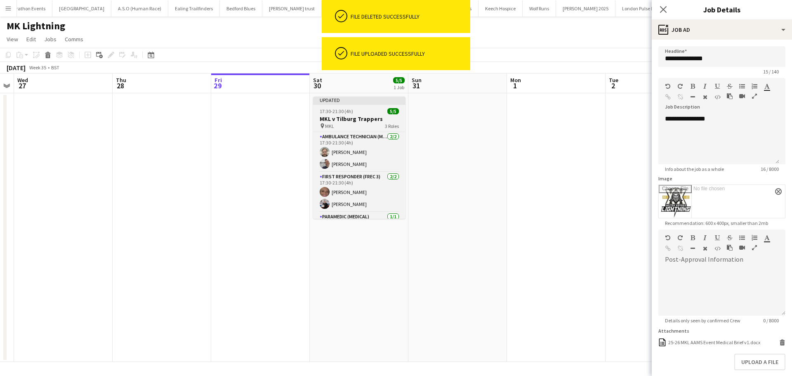
drag, startPoint x: 355, startPoint y: 126, endPoint x: 361, endPoint y: 129, distance: 6.5
click at [355, 126] on div "pin MKL 3 Roles" at bounding box center [359, 125] width 92 height 7
type input "**********"
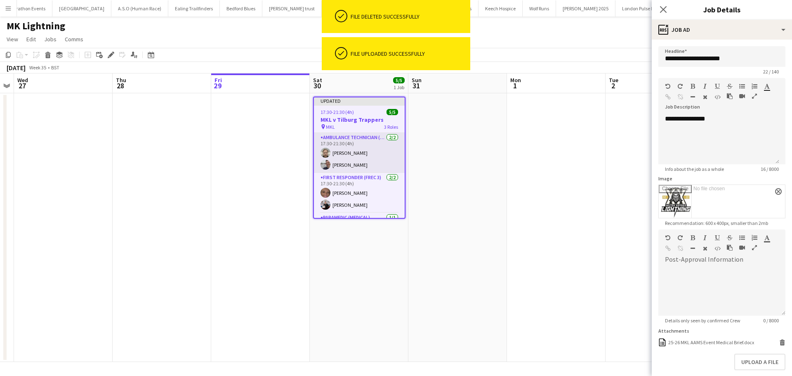
scroll to position [21, 0]
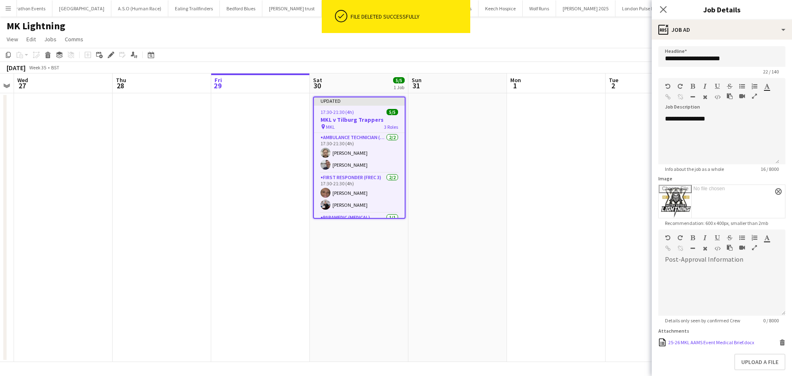
click at [780, 341] on icon at bounding box center [782, 343] width 4 height 4
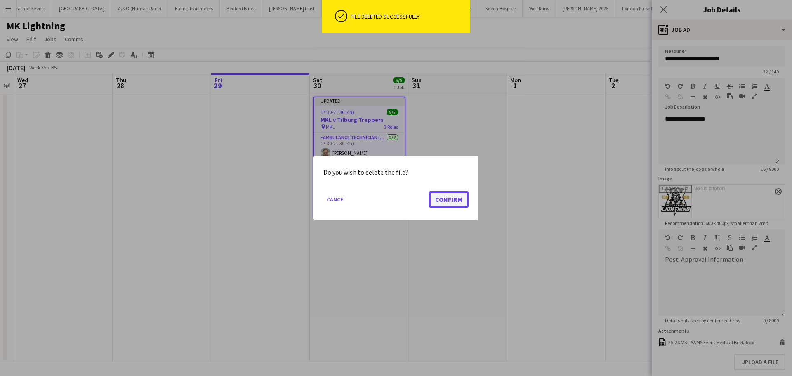
click at [443, 205] on button "Confirm" at bounding box center [449, 199] width 40 height 16
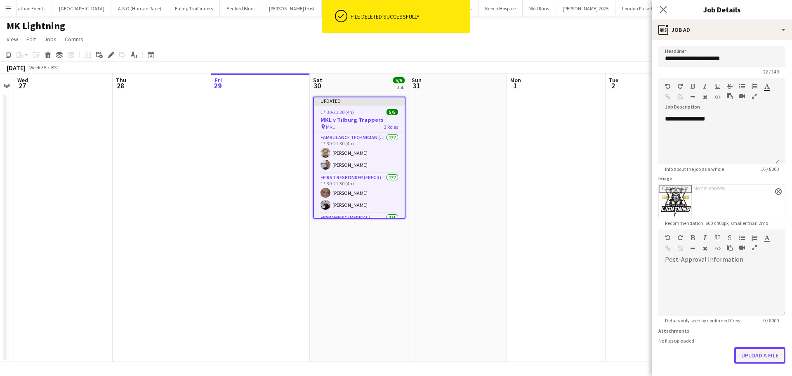
click at [744, 358] on button "Upload a file" at bounding box center [759, 355] width 51 height 16
click at [661, 4] on div "Close pop-in" at bounding box center [662, 9] width 23 height 19
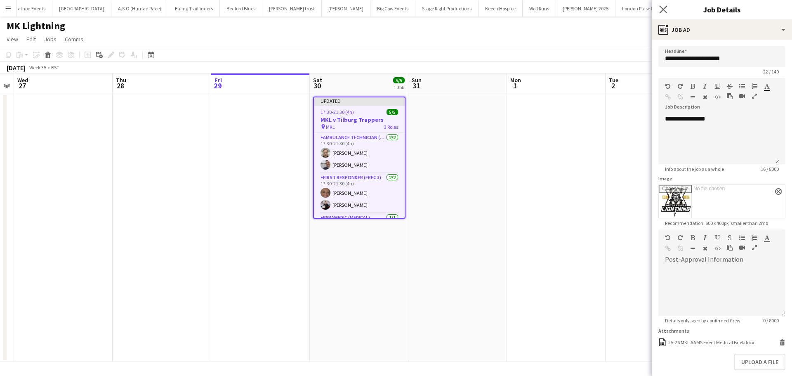
click at [666, 5] on app-icon "Close pop-in" at bounding box center [663, 10] width 12 height 12
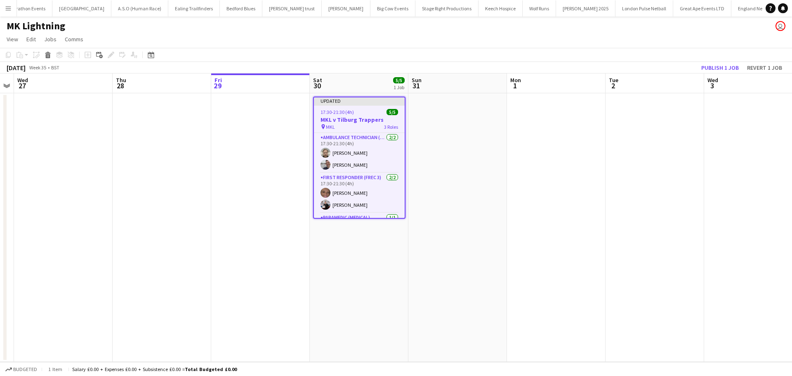
drag, startPoint x: 645, startPoint y: 114, endPoint x: 652, endPoint y: 104, distance: 11.8
click at [645, 114] on app-date-cell at bounding box center [654, 227] width 99 height 268
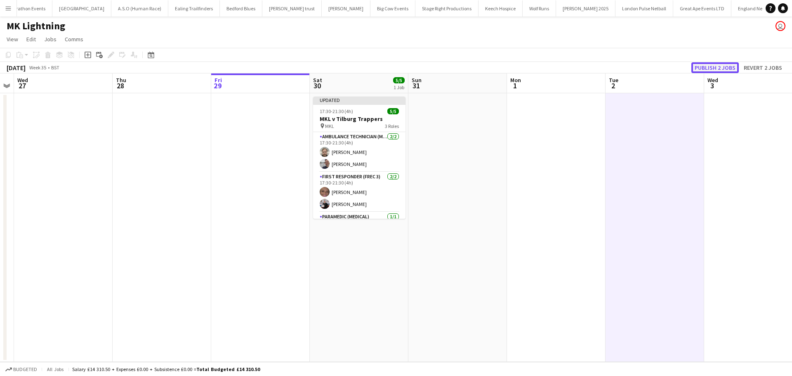
click at [707, 68] on button "Publish 2 jobs" at bounding box center [714, 67] width 47 height 11
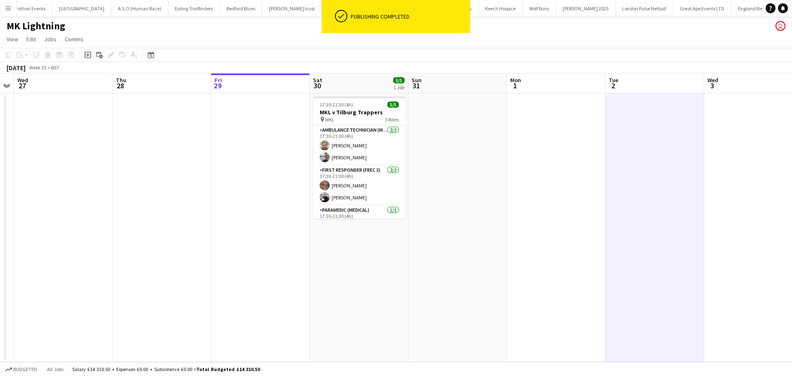
scroll to position [15, 0]
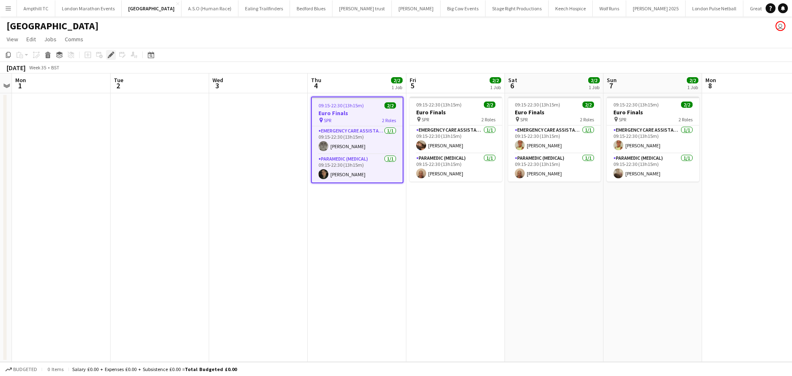
click at [110, 59] on div "Edit" at bounding box center [111, 55] width 10 height 10
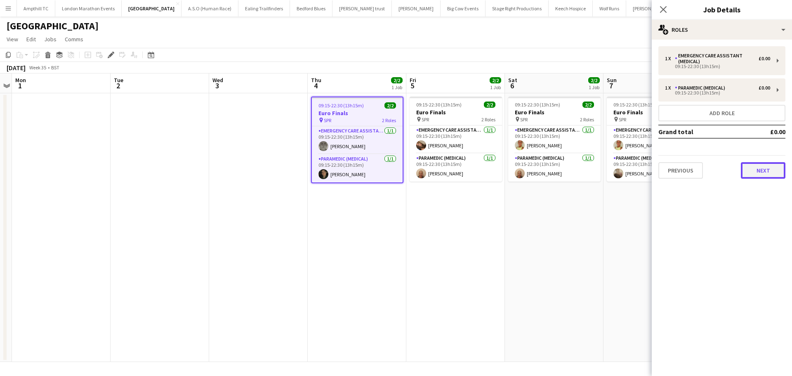
click at [766, 169] on button "Next" at bounding box center [763, 170] width 45 height 16
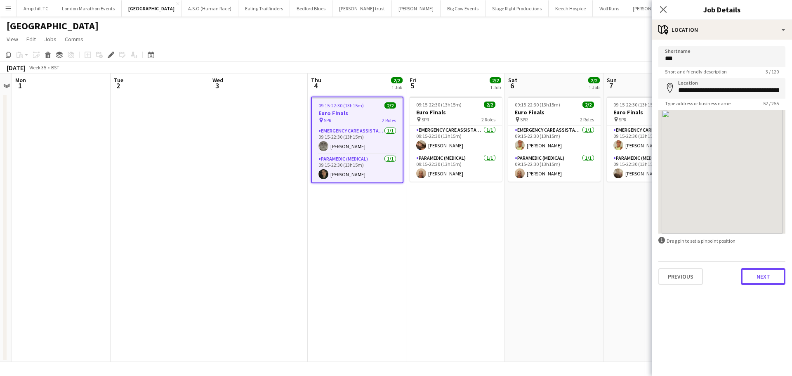
click at [769, 272] on button "Next" at bounding box center [763, 276] width 45 height 16
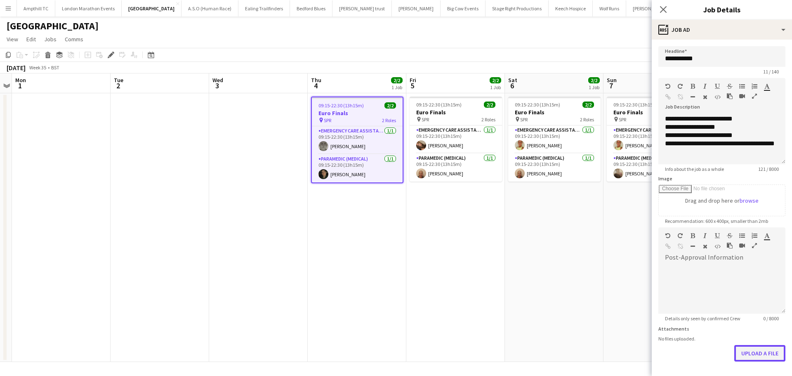
click at [753, 350] on button "Upload a file" at bounding box center [759, 353] width 51 height 16
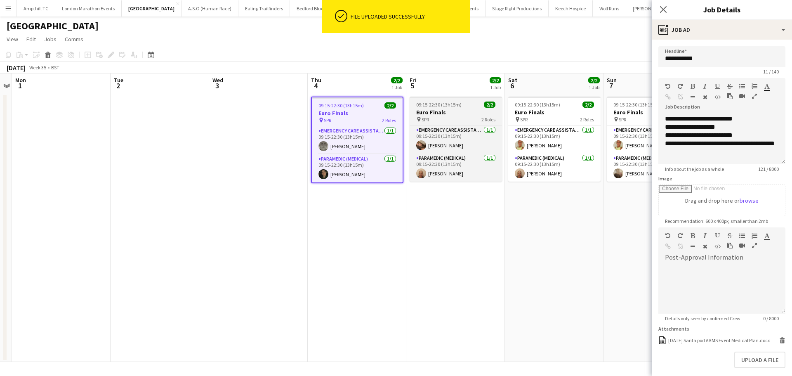
click at [449, 109] on h3 "Euro Finals" at bounding box center [455, 111] width 92 height 7
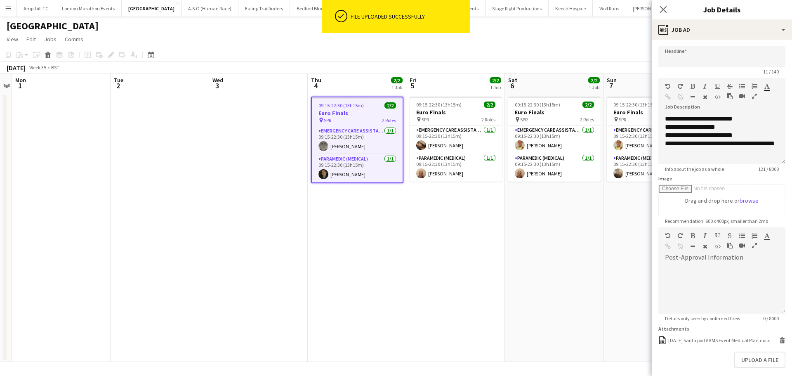
type input "**********"
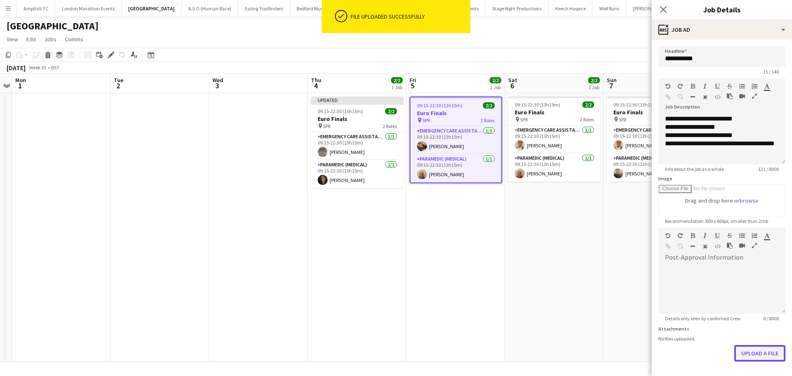
click at [745, 350] on button "Upload a file" at bounding box center [759, 353] width 51 height 16
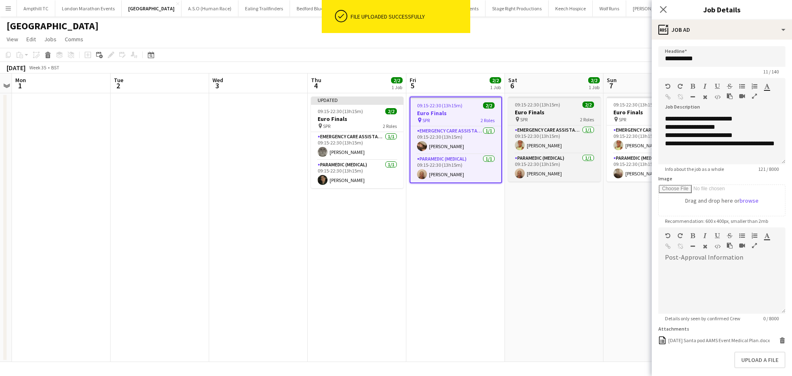
click at [522, 120] on span "SPR" at bounding box center [523, 119] width 7 height 6
type input "**********"
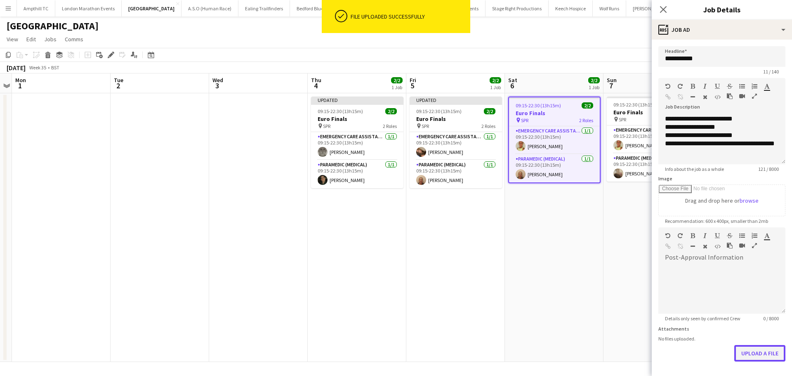
click at [741, 360] on button "Upload a file" at bounding box center [759, 353] width 51 height 16
drag, startPoint x: 636, startPoint y: 118, endPoint x: 656, endPoint y: 192, distance: 76.9
click at [637, 118] on div "pin SPR 2 Roles" at bounding box center [653, 119] width 92 height 7
type input "**********"
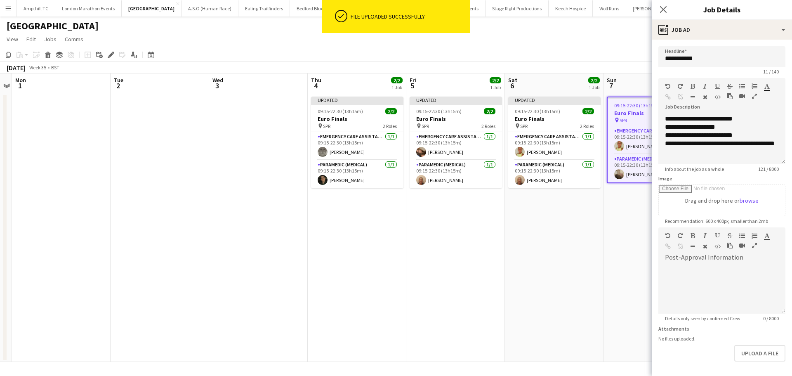
scroll to position [0, 283]
click at [743, 354] on button "Upload a file" at bounding box center [759, 353] width 51 height 16
click at [658, 7] on app-icon "Close pop-in" at bounding box center [663, 10] width 12 height 12
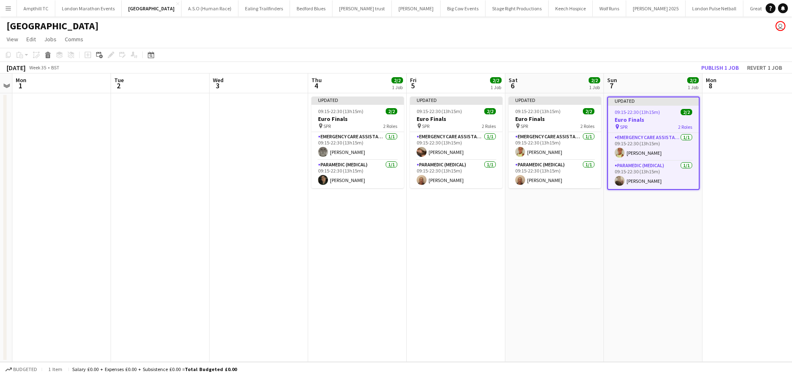
click at [717, 115] on app-date-cell at bounding box center [751, 227] width 99 height 268
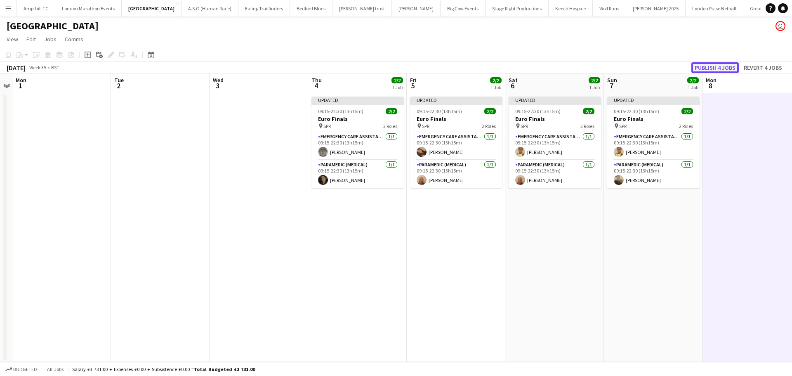
click at [714, 69] on button "Publish 4 jobs" at bounding box center [714, 67] width 47 height 11
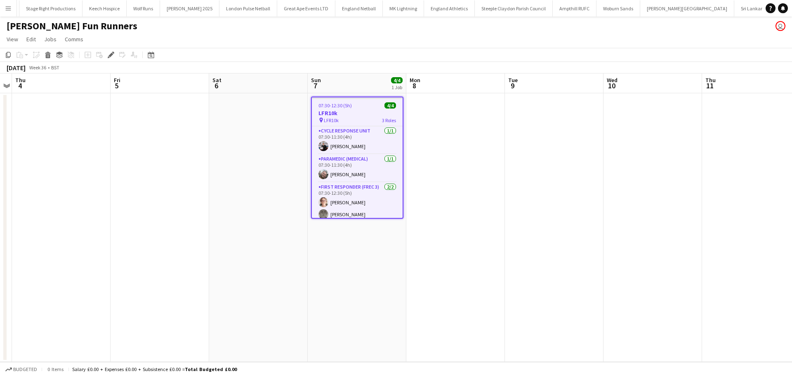
scroll to position [0, 490]
click at [111, 58] on icon "Edit" at bounding box center [111, 55] width 7 height 7
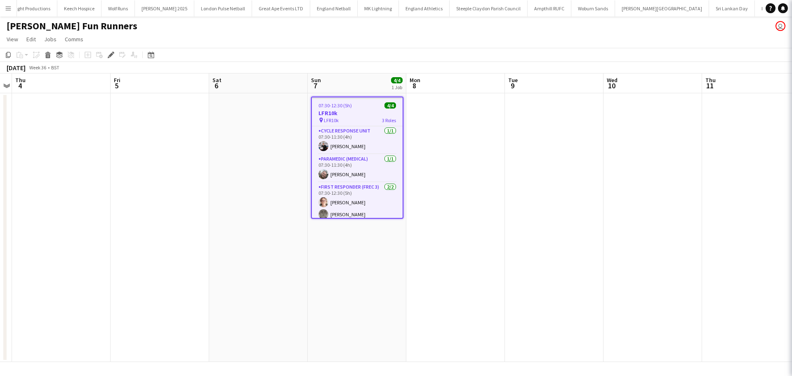
type input "******"
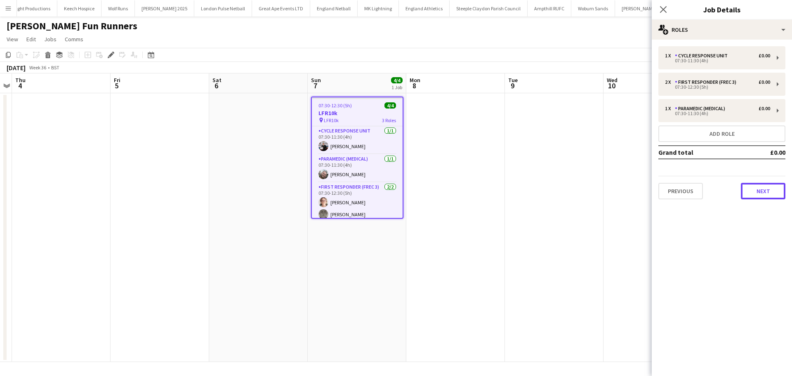
click at [746, 189] on button "Next" at bounding box center [763, 191] width 45 height 16
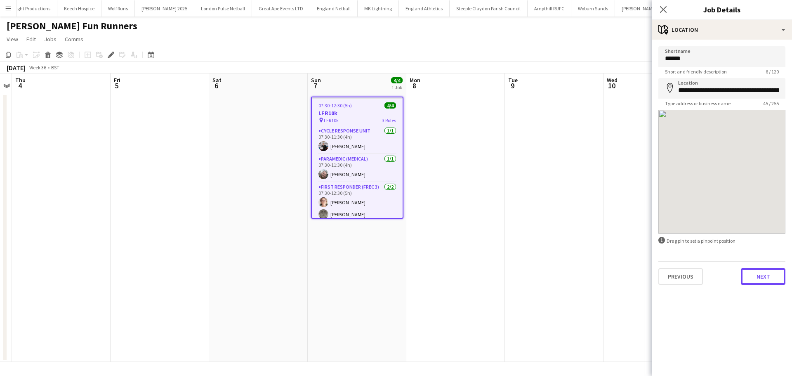
drag, startPoint x: 769, startPoint y: 275, endPoint x: 774, endPoint y: 277, distance: 5.2
click at [769, 275] on button "Next" at bounding box center [763, 276] width 45 height 16
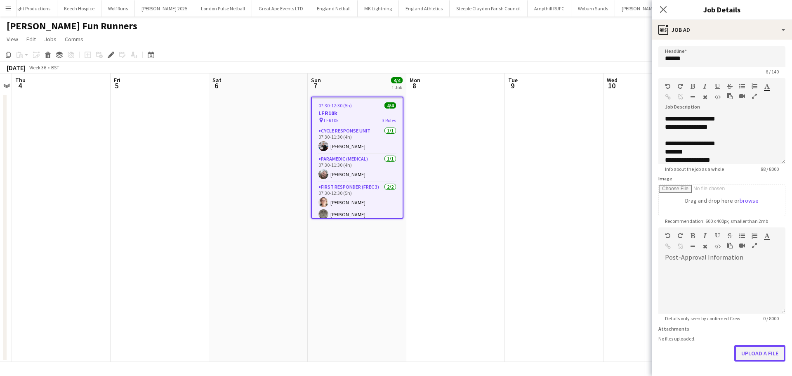
click at [756, 351] on button "Upload a file" at bounding box center [759, 353] width 51 height 16
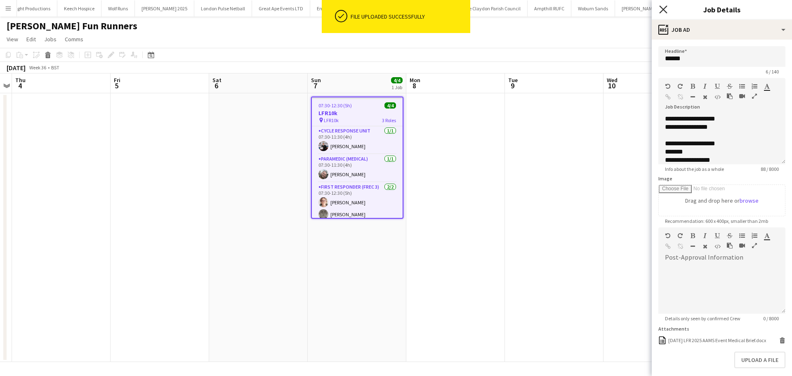
click at [667, 10] on icon "Close pop-in" at bounding box center [663, 9] width 8 height 8
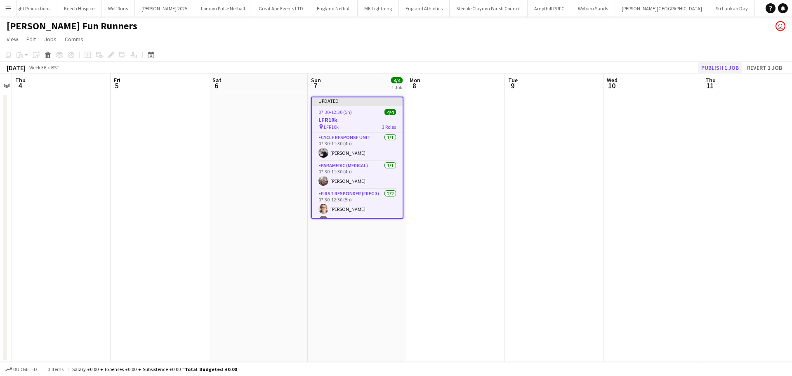
click at [697, 67] on div "Publish 1 job Revert 1 job" at bounding box center [741, 67] width 101 height 11
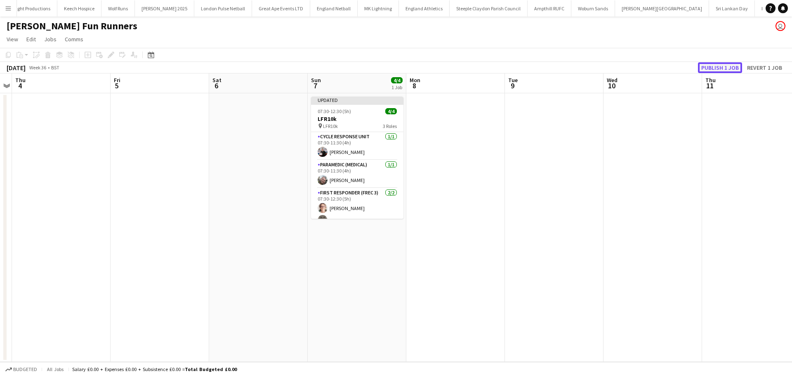
click at [701, 68] on button "Publish 1 job" at bounding box center [720, 67] width 44 height 11
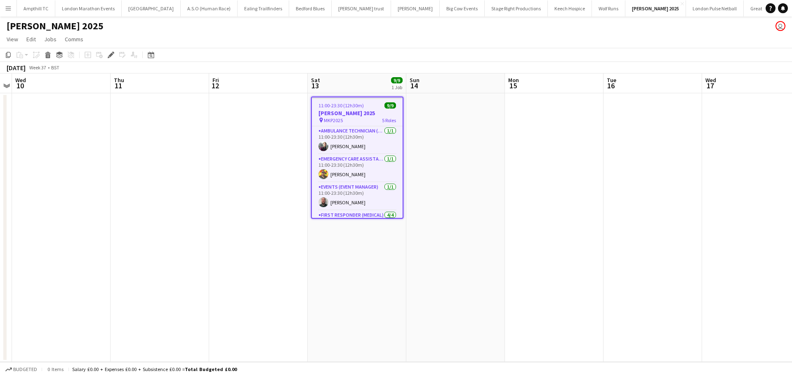
click at [112, 54] on icon at bounding box center [110, 55] width 5 height 5
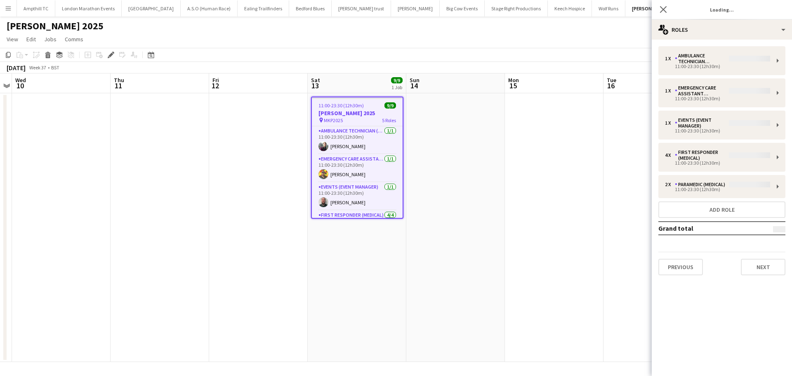
type input "**********"
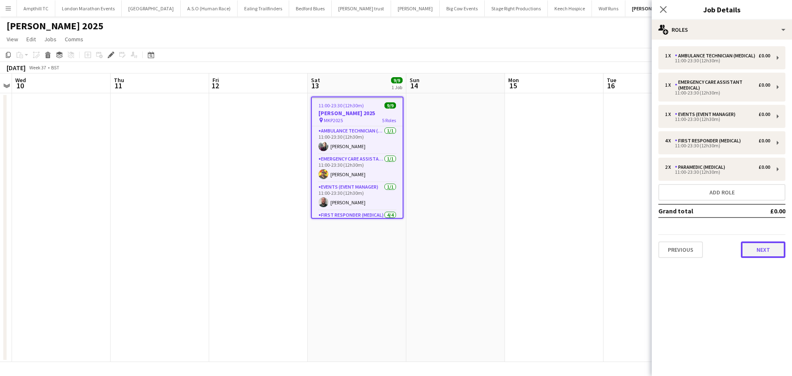
click at [750, 250] on button "Next" at bounding box center [763, 249] width 45 height 16
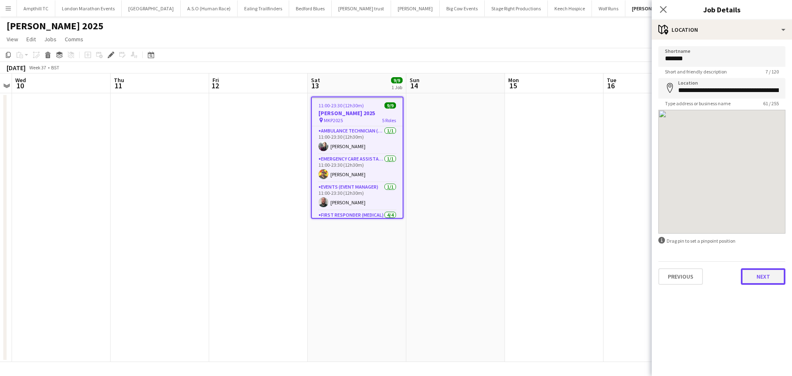
click at [752, 276] on button "Next" at bounding box center [763, 276] width 45 height 16
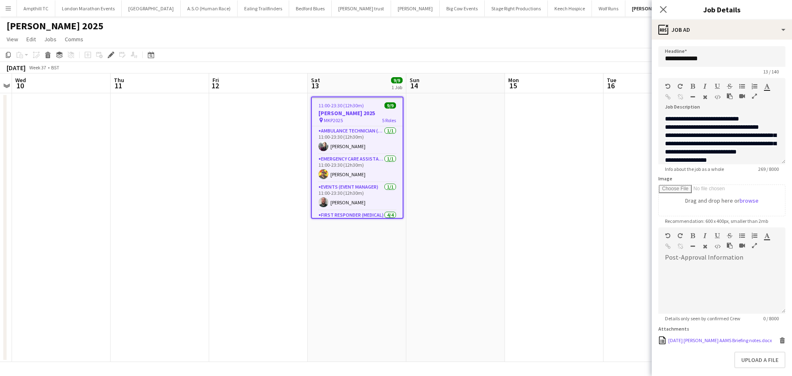
click at [780, 339] on icon at bounding box center [782, 341] width 4 height 4
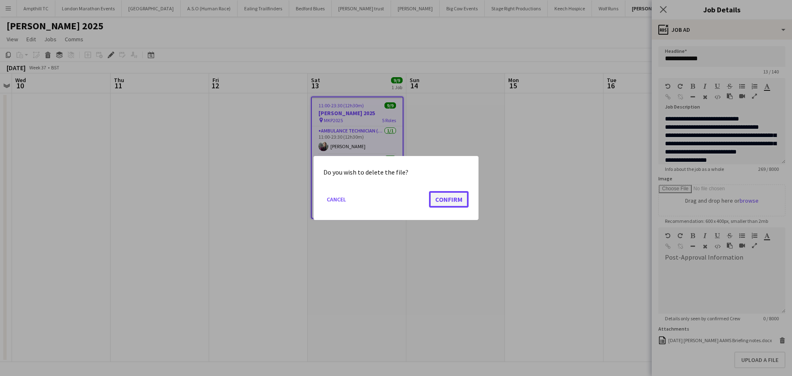
click at [453, 199] on button "Confirm" at bounding box center [449, 199] width 40 height 16
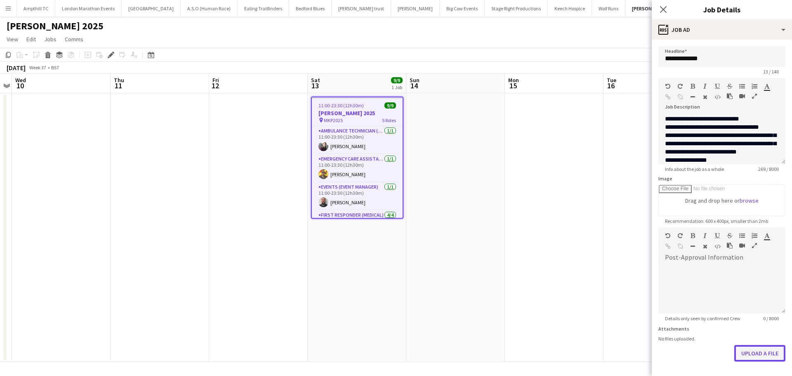
click at [753, 357] on button "Upload a file" at bounding box center [759, 353] width 51 height 16
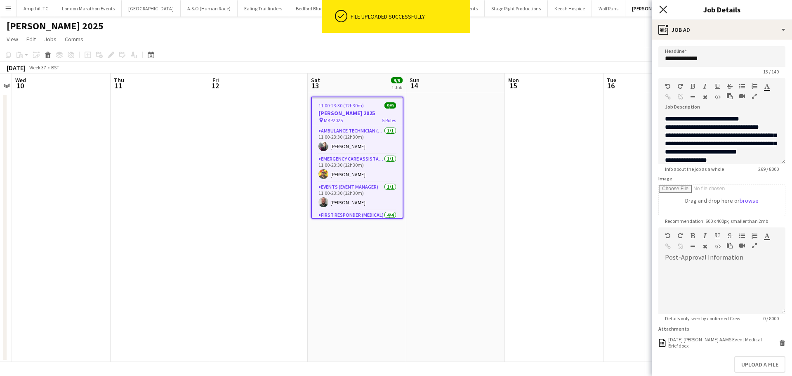
drag, startPoint x: 662, startPoint y: 9, endPoint x: 670, endPoint y: 24, distance: 16.4
click at [662, 9] on icon "Close pop-in" at bounding box center [663, 9] width 7 height 7
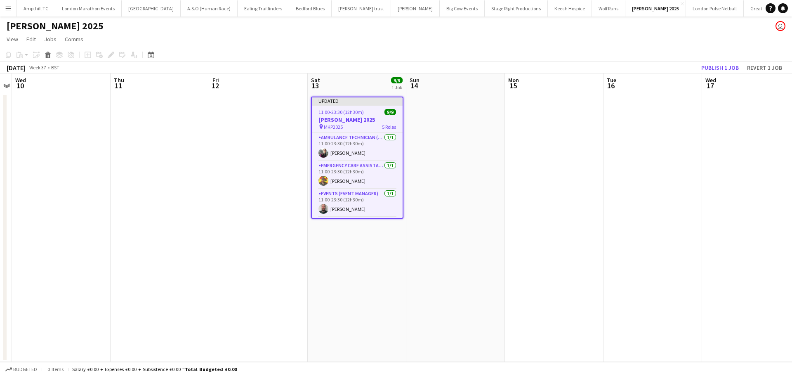
click at [689, 101] on app-date-cell at bounding box center [652, 227] width 99 height 268
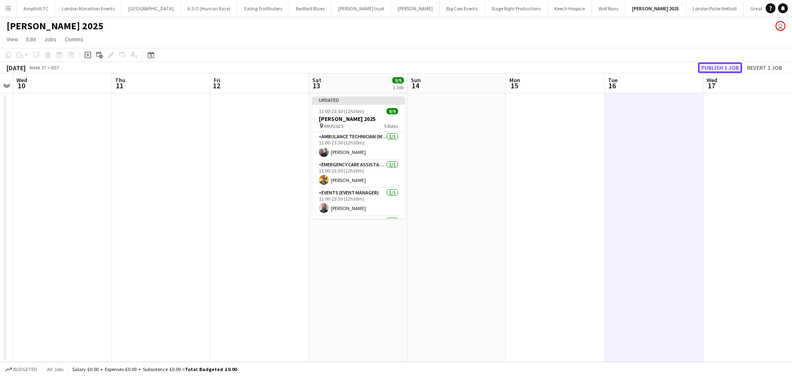
click at [710, 66] on button "Publish 1 job" at bounding box center [720, 67] width 44 height 11
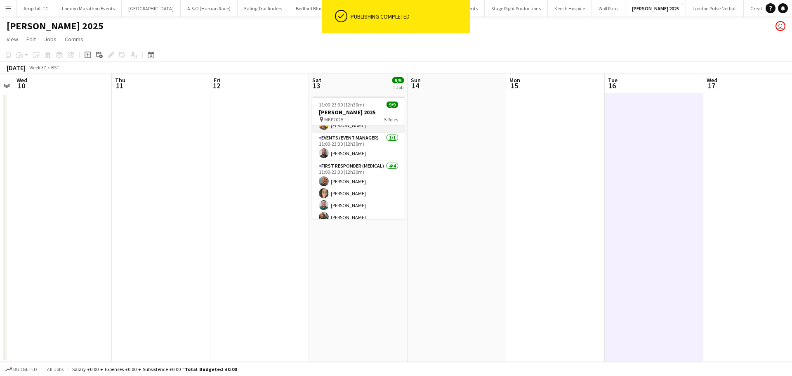
scroll to position [0, 0]
